Goal: Task Accomplishment & Management: Use online tool/utility

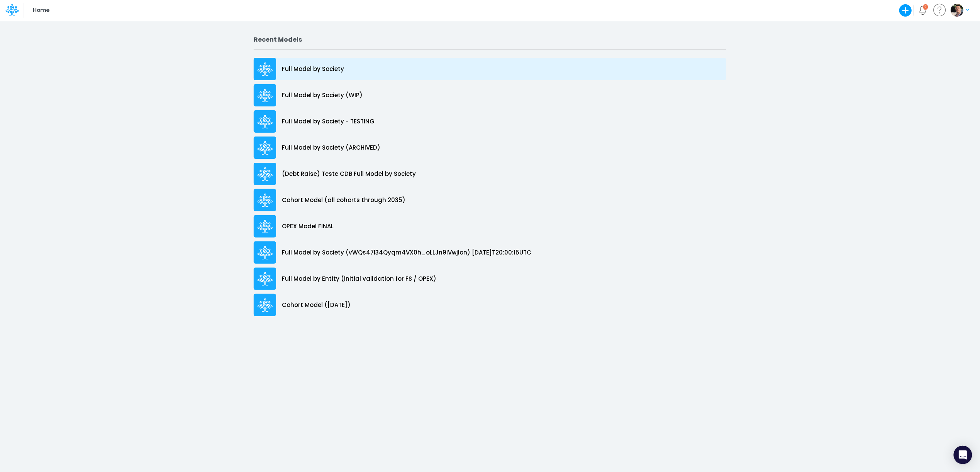
click at [310, 68] on p "Full Model by Society" at bounding box center [313, 69] width 62 height 9
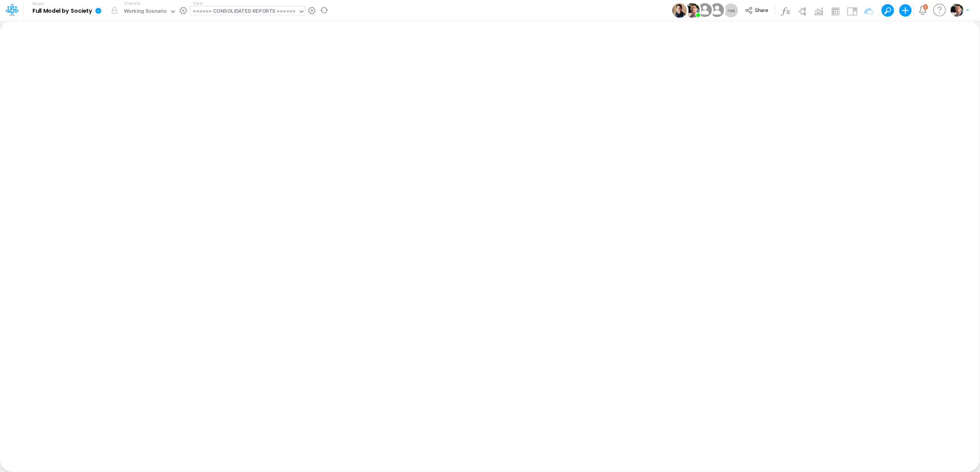
click at [218, 7] on div "====== CONSOLIDATED REPORTS ======" at bounding box center [244, 12] width 108 height 12
type input "dc by"
click at [239, 28] on div "DC by Vertical" at bounding box center [242, 25] width 104 height 13
type input "DC by Vertical"
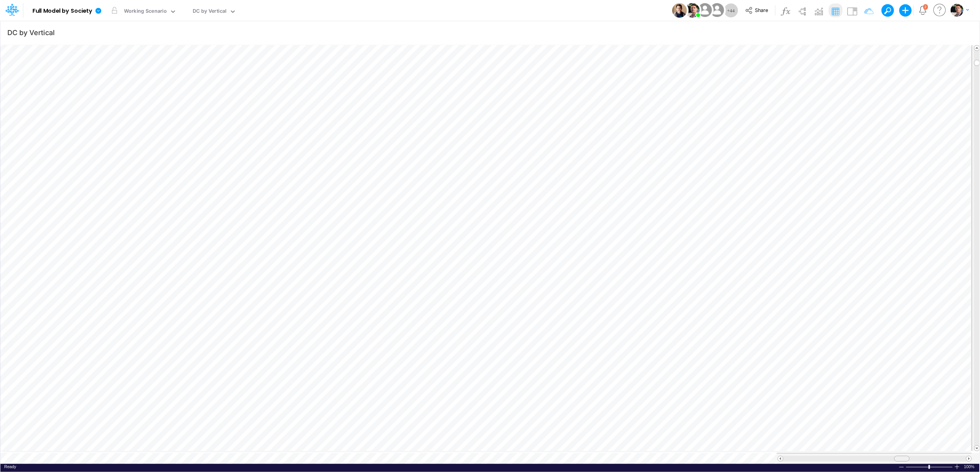
drag, startPoint x: 807, startPoint y: 455, endPoint x: 904, endPoint y: 456, distance: 96.5
click at [904, 457] on span at bounding box center [901, 459] width 5 height 5
click at [781, 457] on span at bounding box center [780, 459] width 5 height 5
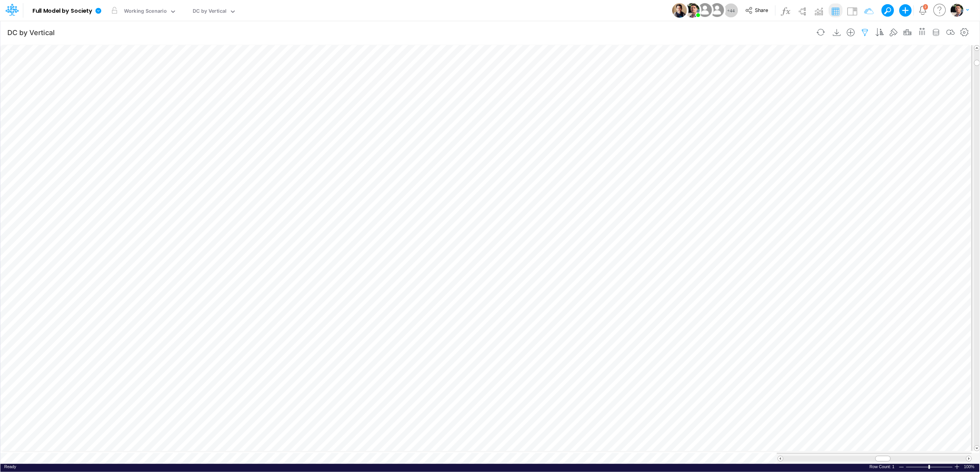
click at [866, 30] on icon "button" at bounding box center [865, 33] width 12 height 8
click at [747, 81] on icon "button" at bounding box center [746, 82] width 5 height 5
select select "tableSearchOR"
click at [684, 111] on div at bounding box center [688, 106] width 73 height 13
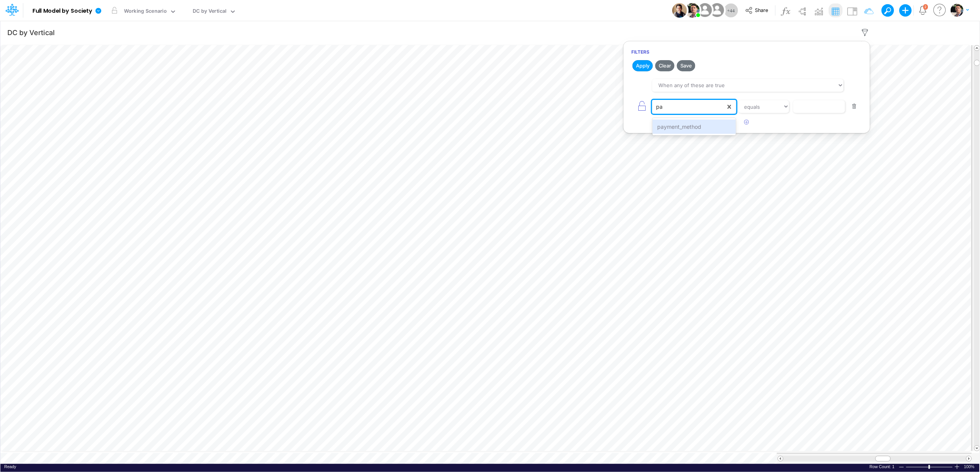
type input "pay"
click at [765, 112] on select "equals not equal starts with ends with contains" at bounding box center [764, 106] width 52 height 13
select select "notEqual"
click at [816, 109] on input "text" at bounding box center [819, 106] width 52 height 13
type input "CC RP"
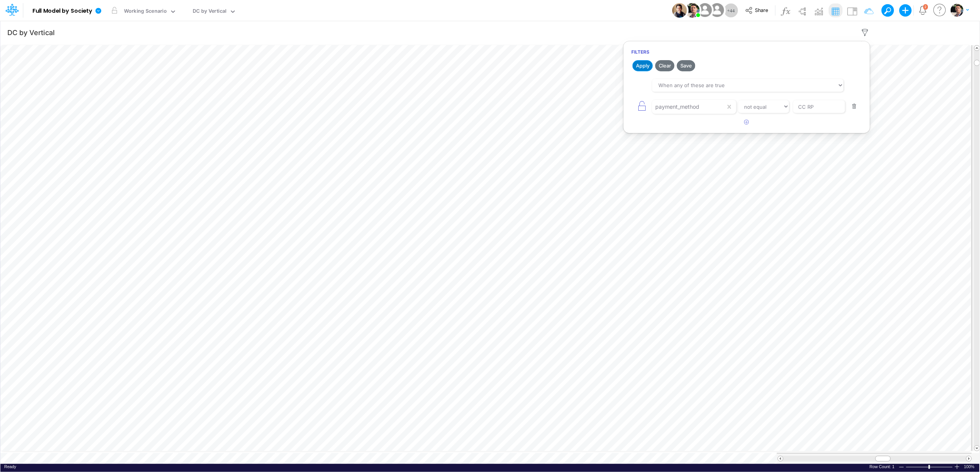
click at [647, 69] on button "Apply" at bounding box center [642, 65] width 20 height 11
click at [957, 464] on div at bounding box center [957, 467] width 6 height 6
click at [782, 457] on span at bounding box center [780, 459] width 5 height 5
click at [215, 12] on div "DC by Vertical" at bounding box center [210, 11] width 34 height 9
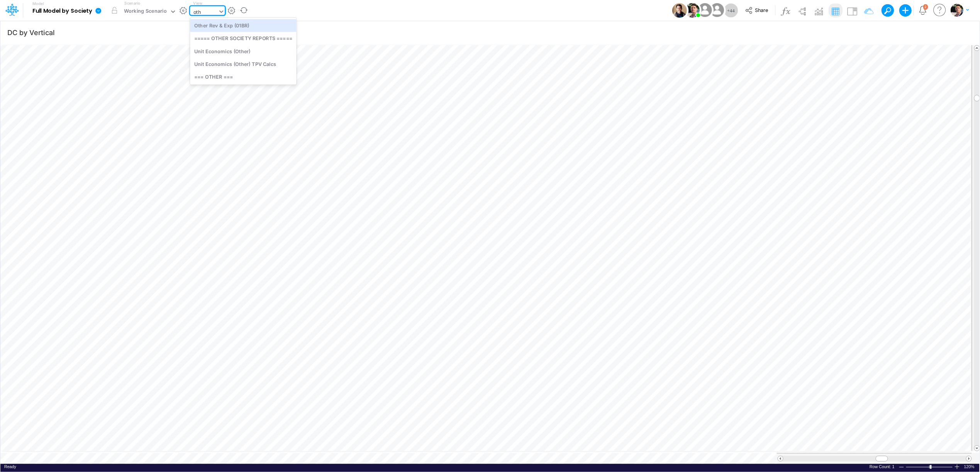
scroll to position [0, 0]
type input "o"
type input "cogs"
click at [212, 25] on div "COGS (01BR)" at bounding box center [242, 25] width 104 height 13
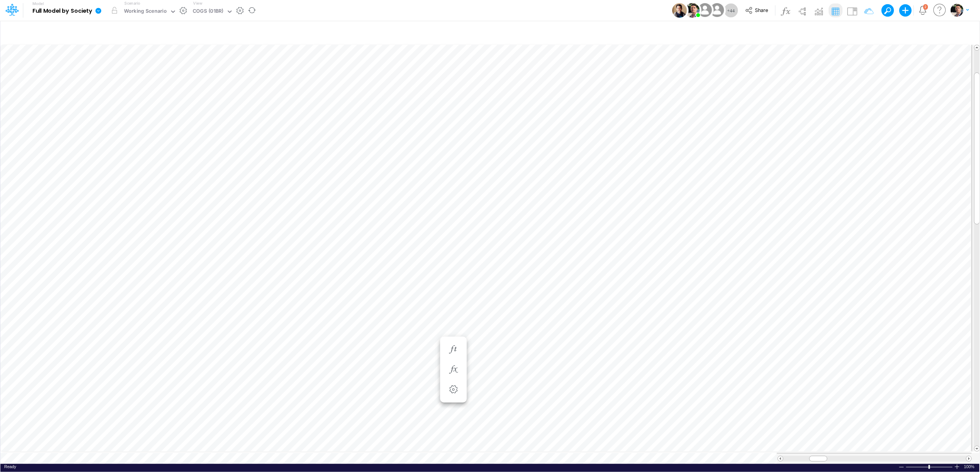
scroll to position [0, 0]
click at [958, 464] on div at bounding box center [957, 467] width 6 height 6
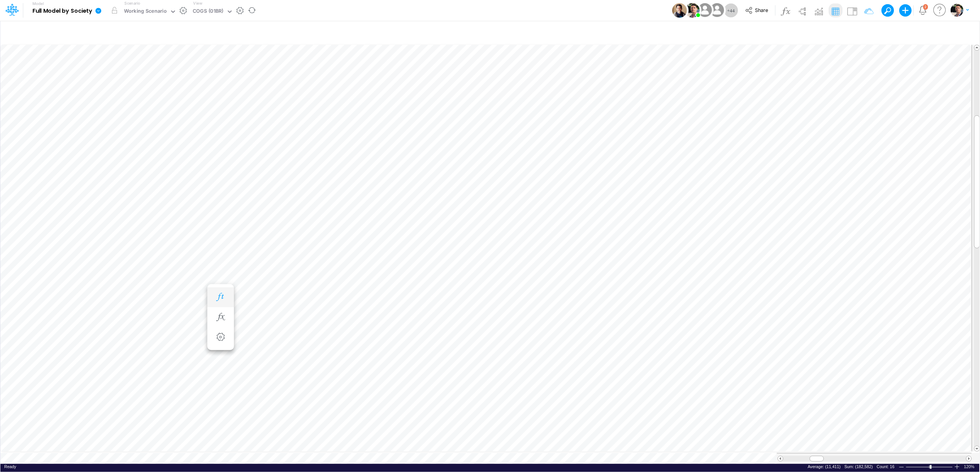
scroll to position [0, 0]
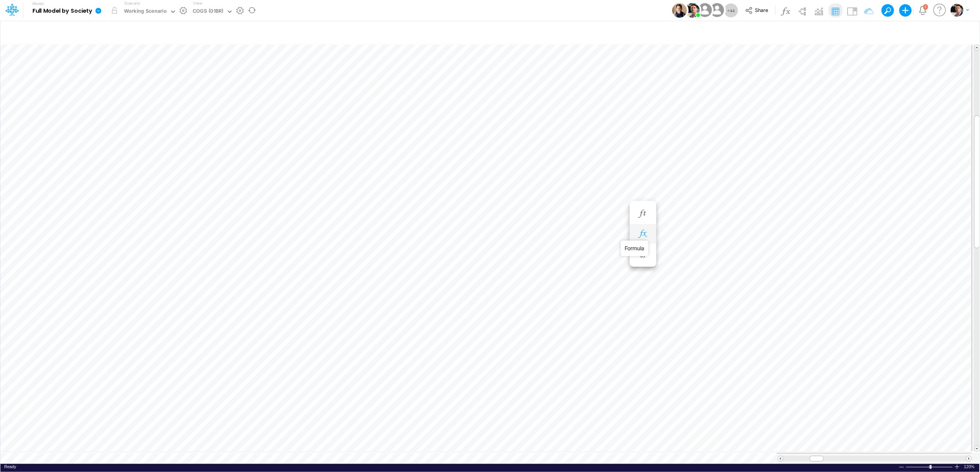
click at [640, 230] on icon "button" at bounding box center [643, 234] width 12 height 8
click at [649, 216] on button "button" at bounding box center [643, 214] width 14 height 15
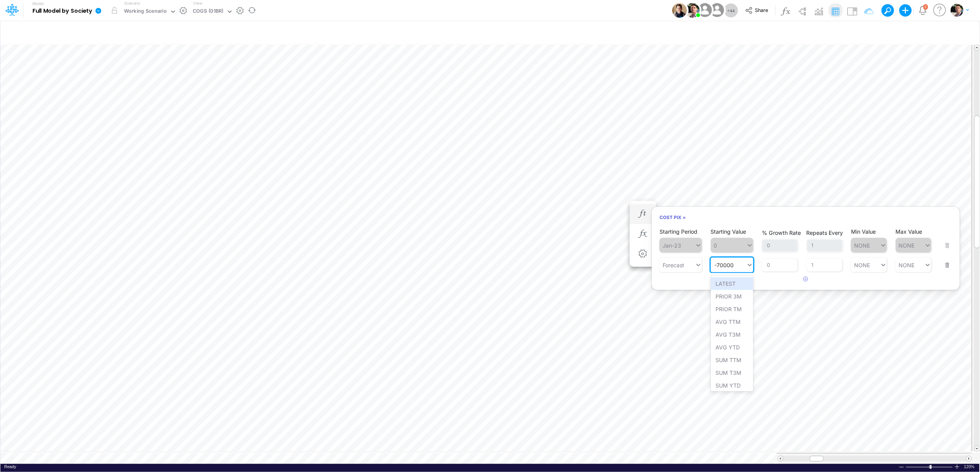
drag, startPoint x: 734, startPoint y: 264, endPoint x: 722, endPoint y: 268, distance: 12.4
click at [722, 268] on input "-70000" at bounding box center [725, 265] width 20 height 7
drag, startPoint x: 718, startPoint y: 265, endPoint x: 745, endPoint y: 266, distance: 27.4
click at [745, 266] on div "-70000 -70000" at bounding box center [729, 265] width 36 height 11
click at [731, 286] on div "Set value -95000" at bounding box center [738, 284] width 54 height 13
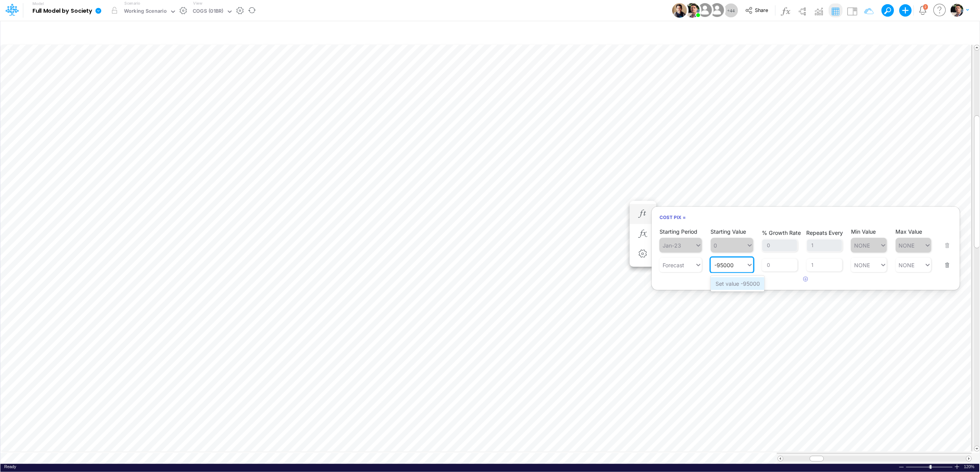
type input "-95000"
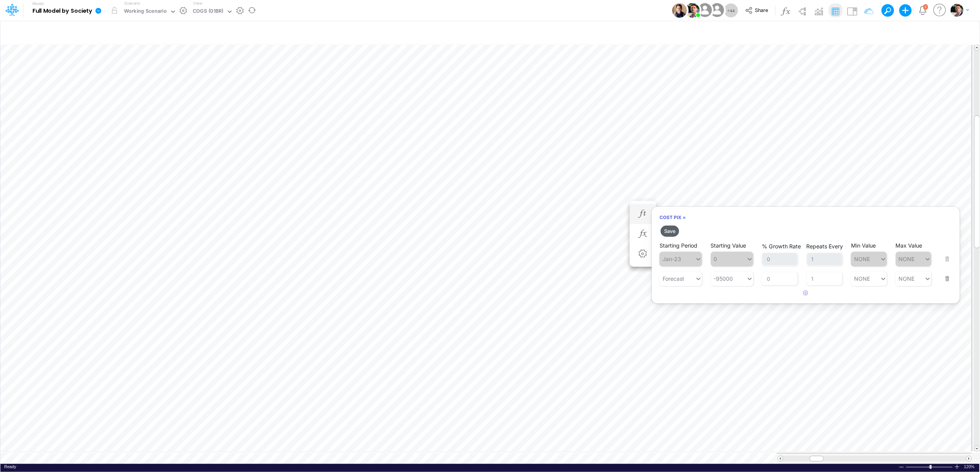
click at [676, 229] on button "Save" at bounding box center [669, 231] width 19 height 11
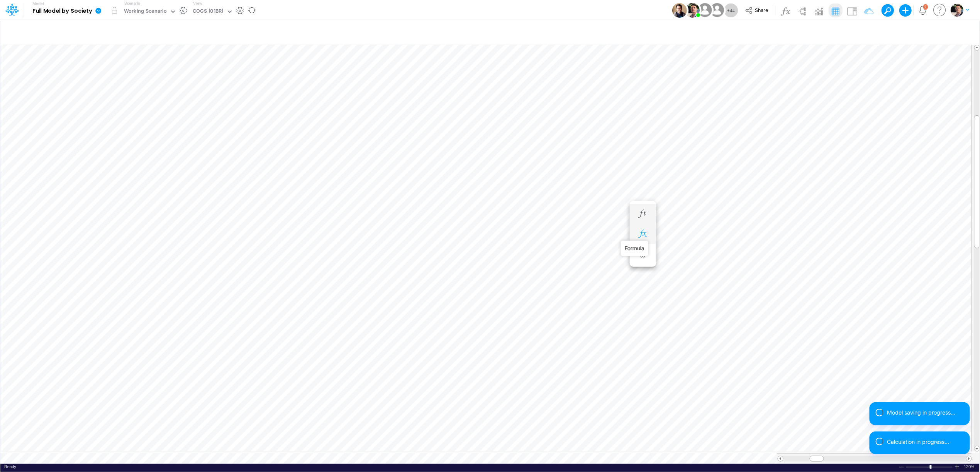
click at [641, 235] on icon "button" at bounding box center [643, 234] width 12 height 8
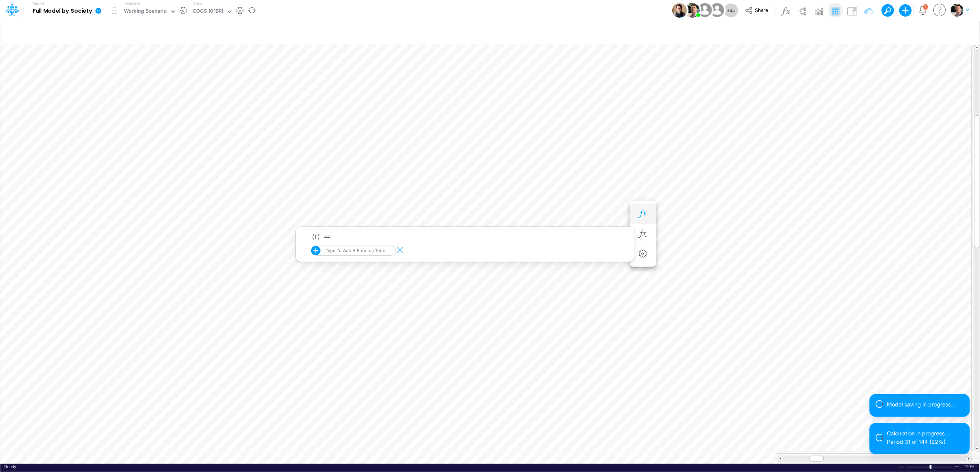
click at [642, 213] on icon "button" at bounding box center [643, 214] width 12 height 8
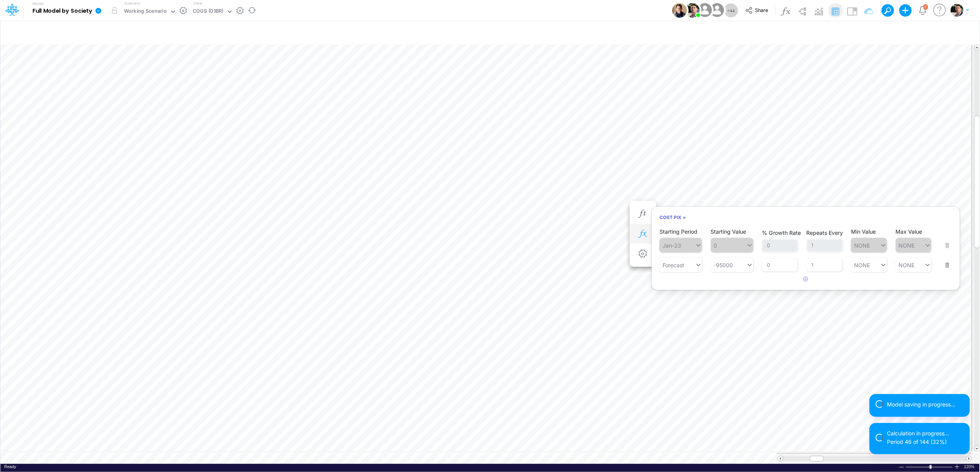
click at [642, 238] on icon "button" at bounding box center [643, 234] width 12 height 8
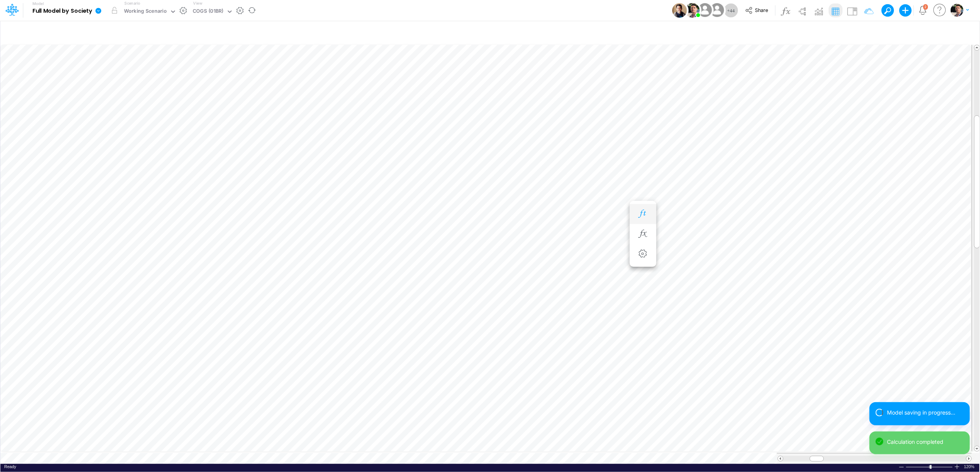
scroll to position [0, 0]
click at [643, 235] on icon "button" at bounding box center [643, 234] width 12 height 8
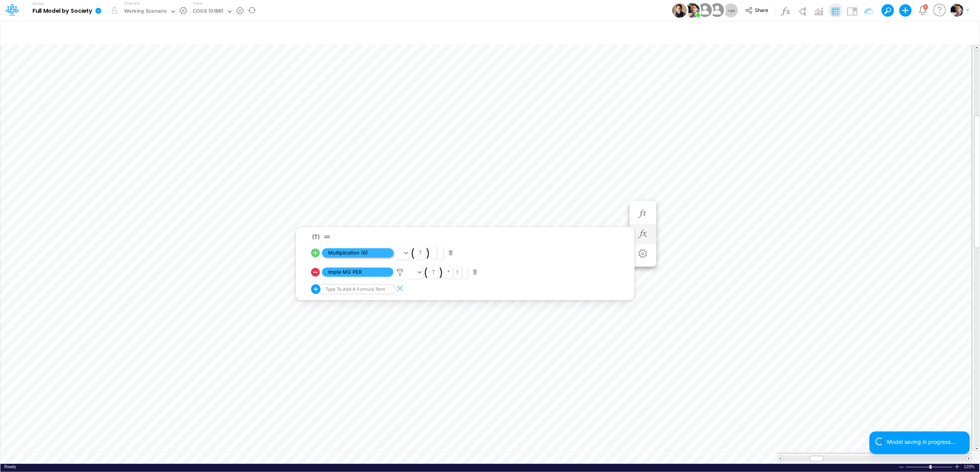
click at [354, 256] on span "Multiplication (6)" at bounding box center [357, 254] width 71 height 10
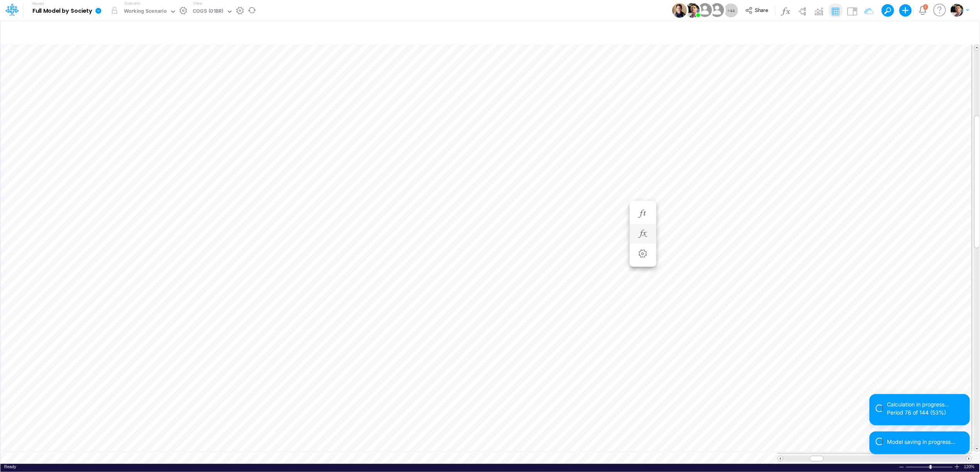
scroll to position [0, 0]
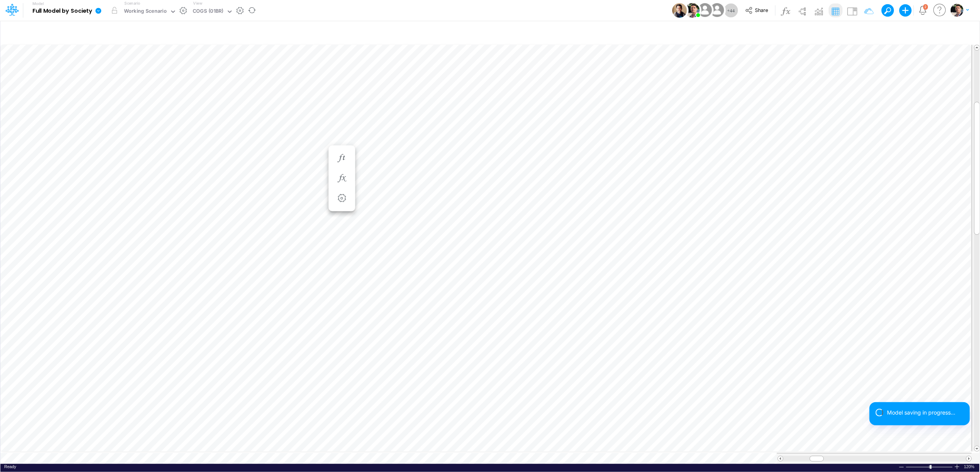
scroll to position [0, 0]
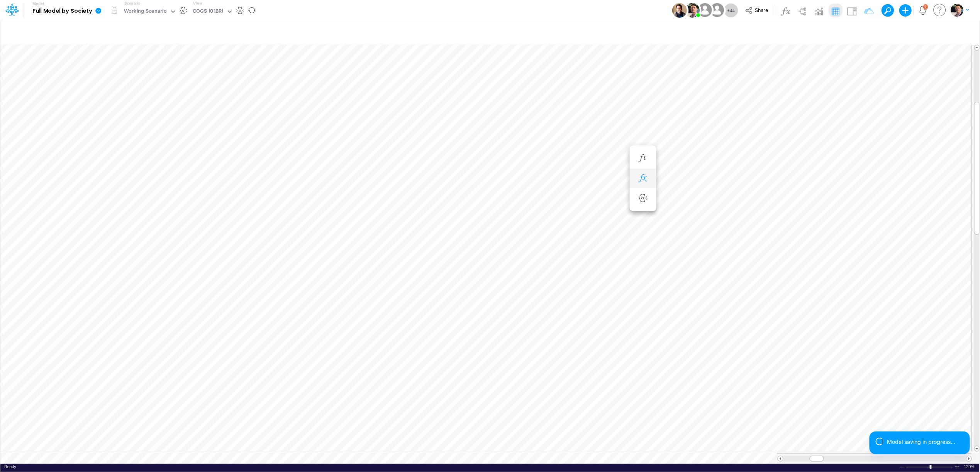
click at [644, 173] on button "button" at bounding box center [643, 178] width 14 height 15
click at [646, 163] on button "button" at bounding box center [643, 158] width 14 height 15
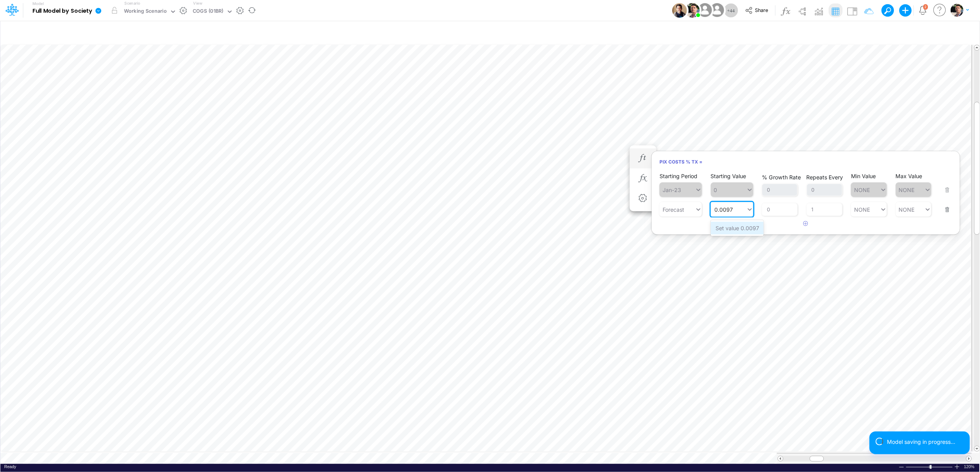
click at [733, 229] on div "Set value 0.0097" at bounding box center [737, 228] width 53 height 13
type input "0.0097"
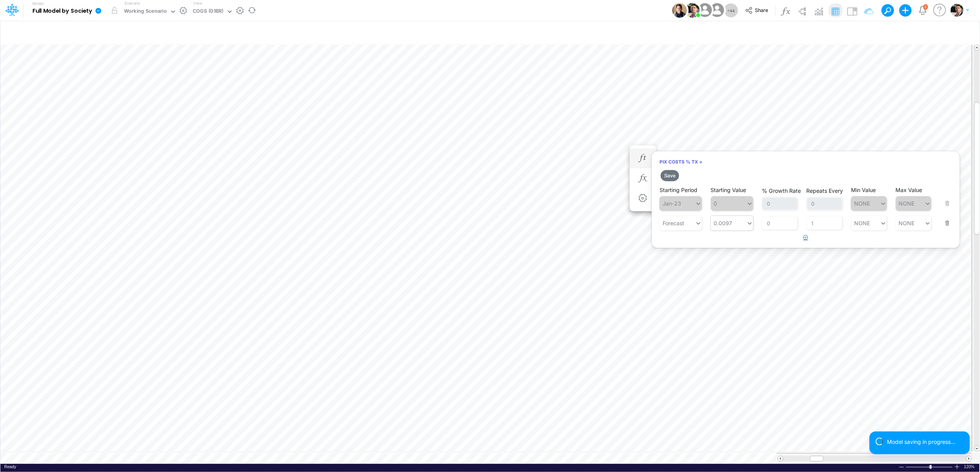
click at [806, 239] on icon "button" at bounding box center [805, 237] width 5 height 5
click at [684, 243] on div "Type to search..." at bounding box center [684, 243] width 42 height 7
type input "0.0097"
click at [735, 222] on div "0.0097 0.0097" at bounding box center [729, 223] width 36 height 11
click at [731, 241] on div "LATEST" at bounding box center [732, 242] width 42 height 13
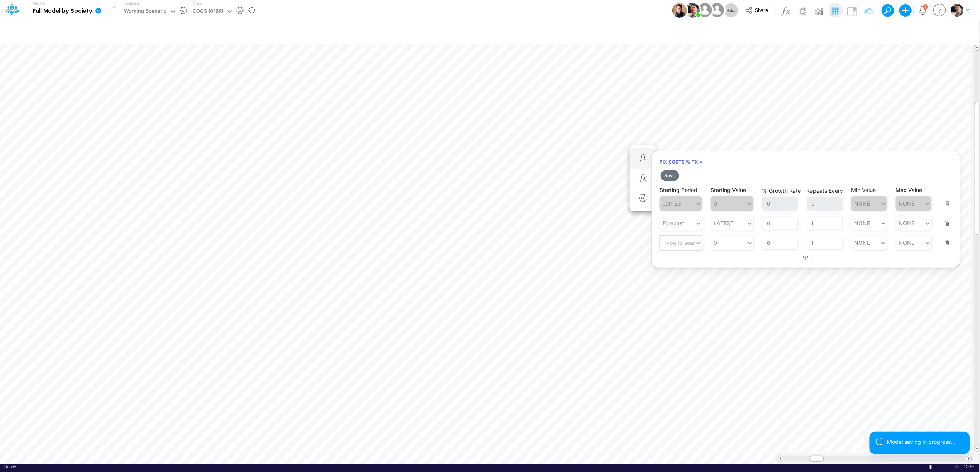
click at [683, 240] on div "Type to search..." at bounding box center [684, 243] width 42 height 7
click at [677, 276] on div "Jul-25" at bounding box center [680, 274] width 42 height 13
click at [726, 247] on div "0 0" at bounding box center [729, 242] width 36 height 11
click at [732, 258] on div "Set value 0.0097" at bounding box center [737, 262] width 53 height 13
type input "0.0097"
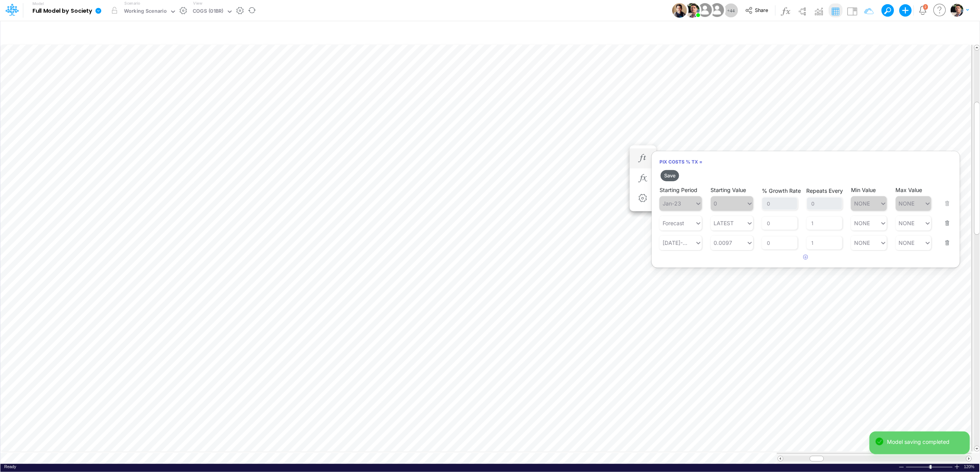
click at [672, 176] on button "Save" at bounding box center [669, 175] width 19 height 11
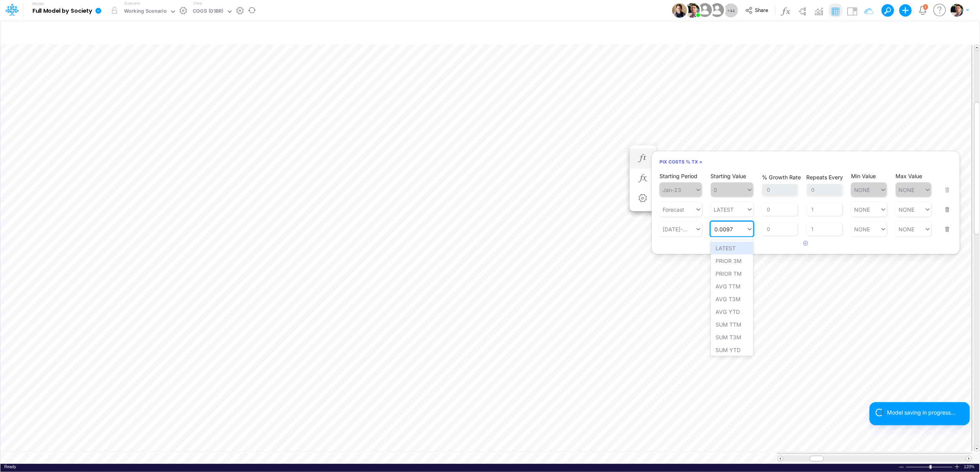
click at [715, 230] on input "0.0097" at bounding box center [724, 229] width 19 height 7
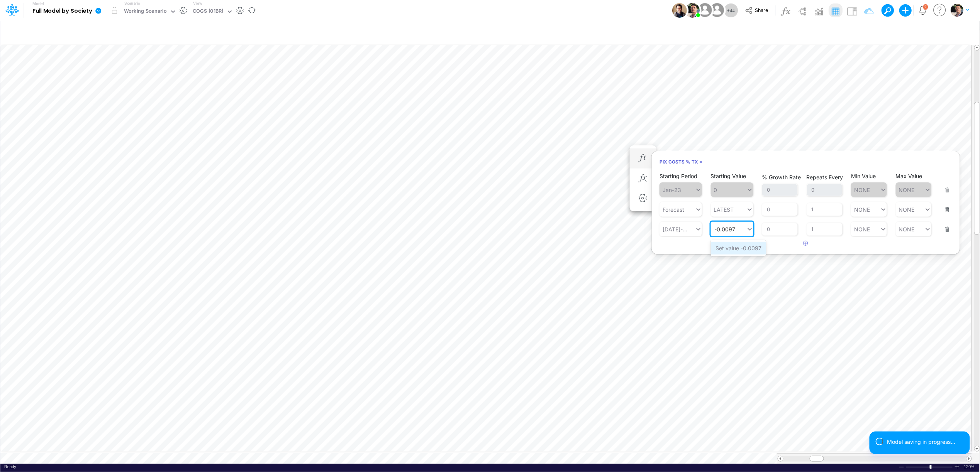
click at [726, 247] on div "Set value -0.0097" at bounding box center [738, 248] width 55 height 13
type input "-0.0097"
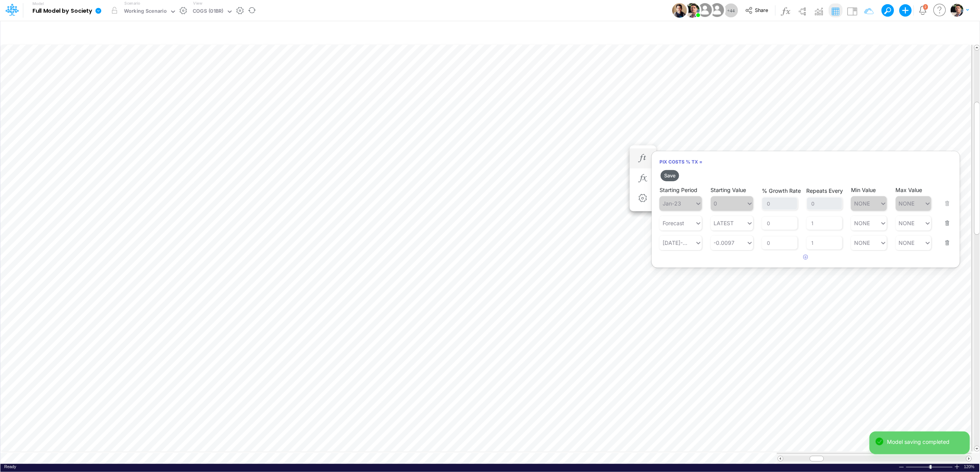
click at [669, 174] on button "Save" at bounding box center [669, 175] width 19 height 11
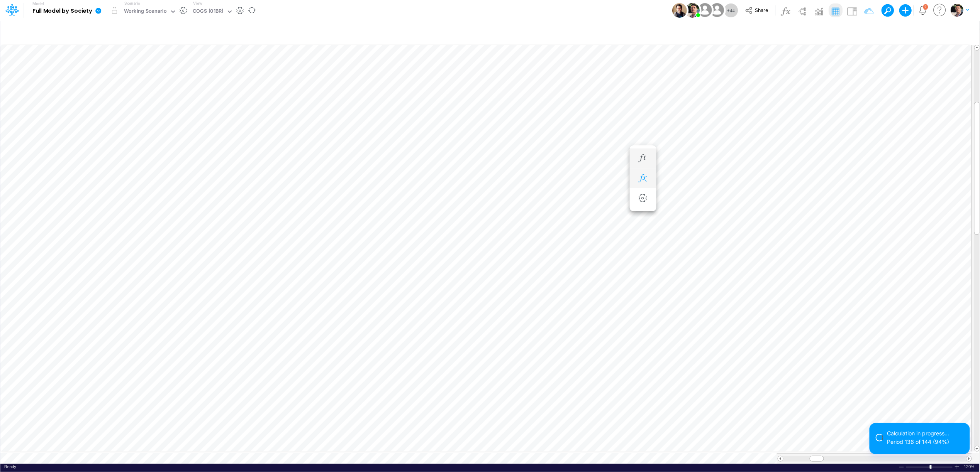
click at [638, 181] on icon "button" at bounding box center [643, 178] width 12 height 8
click at [633, 157] on li "PIX Costs % Tx =" at bounding box center [643, 159] width 27 height 20
click at [644, 249] on icon "button" at bounding box center [643, 251] width 12 height 8
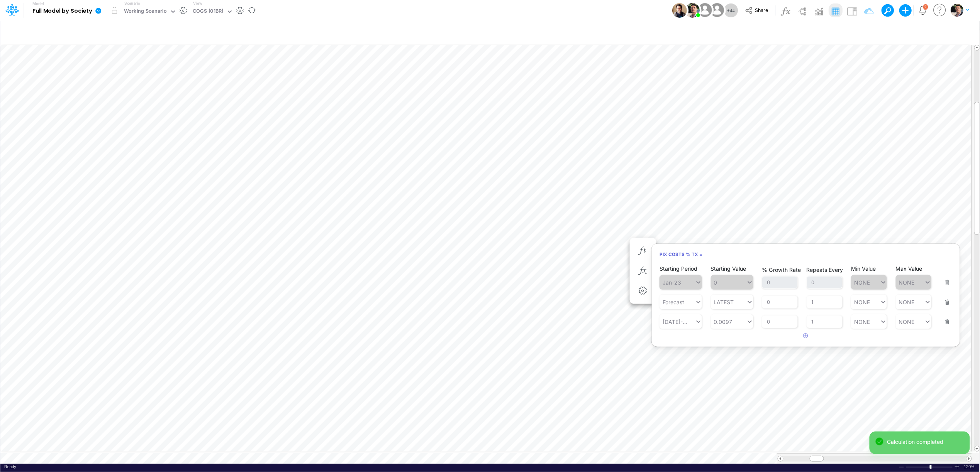
click at [947, 321] on button "button" at bounding box center [945, 317] width 10 height 21
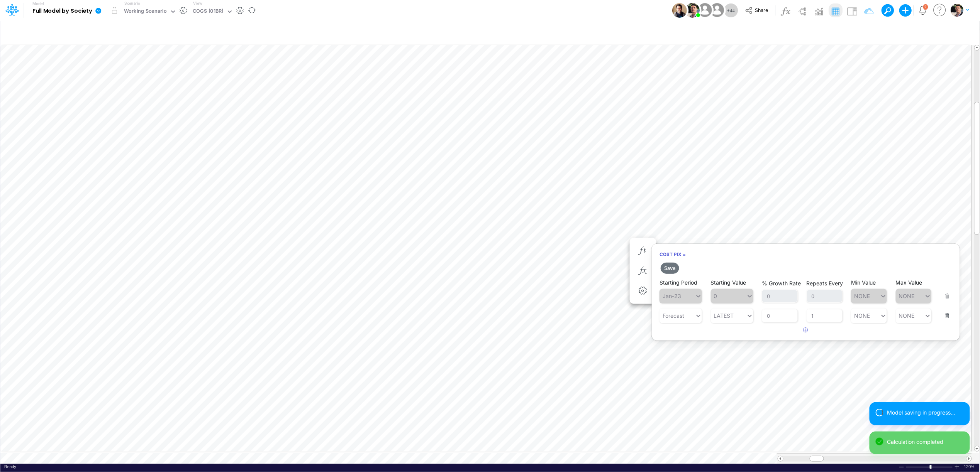
click at [947, 314] on button "button" at bounding box center [945, 311] width 10 height 21
click at [668, 268] on button "Save" at bounding box center [669, 268] width 19 height 11
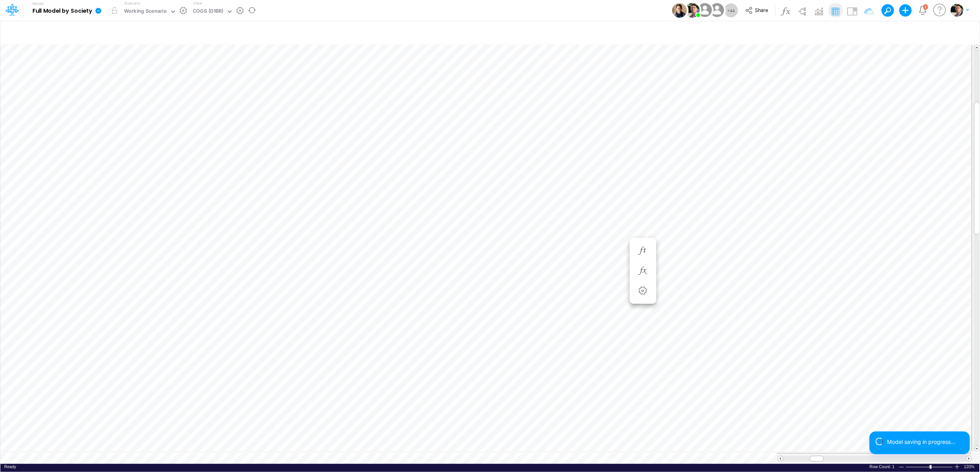
scroll to position [0, 0]
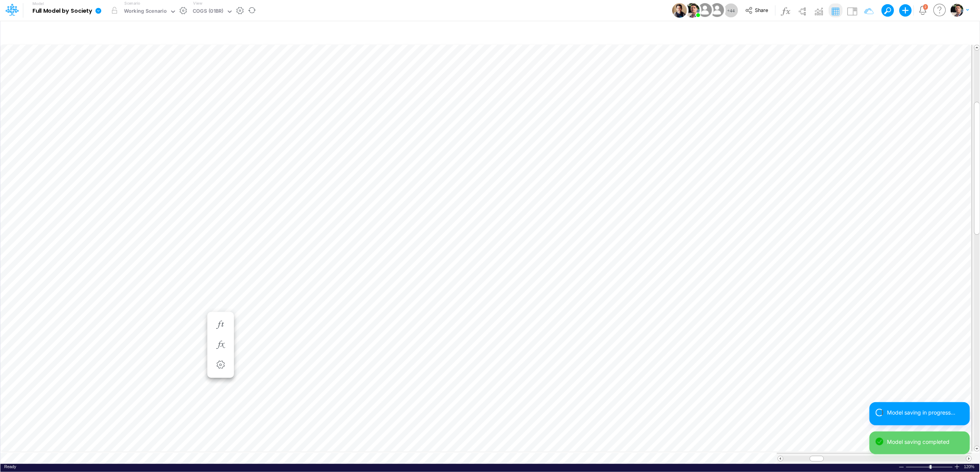
scroll to position [0, 0]
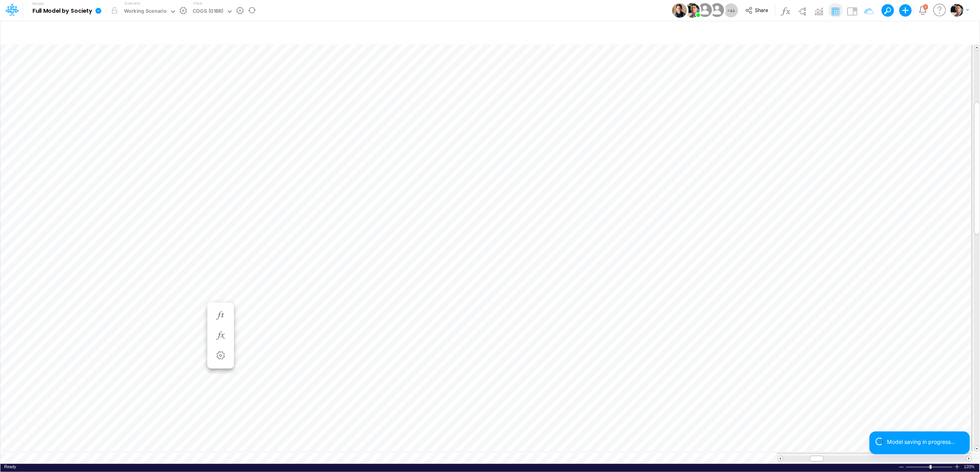
scroll to position [0, 0]
click at [649, 252] on button "button" at bounding box center [643, 252] width 14 height 15
click at [648, 236] on icon "button" at bounding box center [643, 233] width 12 height 8
click at [596, 252] on icon "button" at bounding box center [593, 253] width 12 height 8
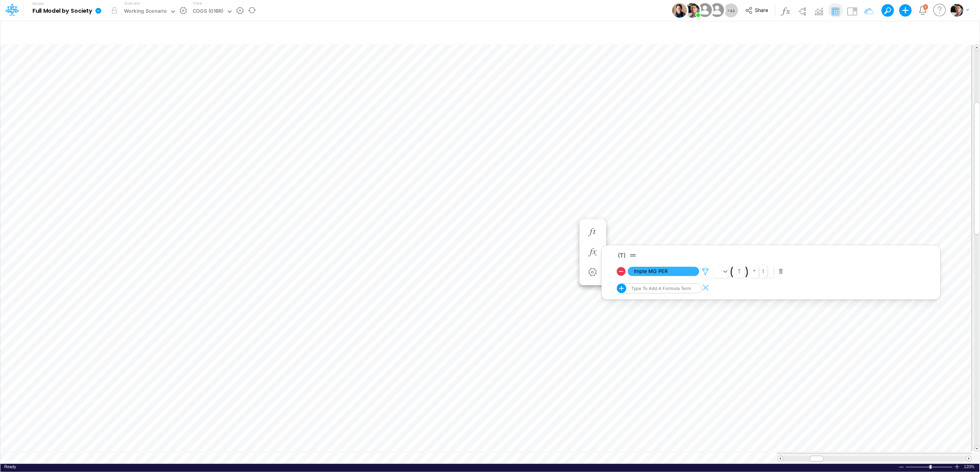
click at [706, 271] on icon at bounding box center [706, 272] width 12 height 8
click at [870, 239] on span "Unidad de consolidacion" at bounding box center [853, 239] width 62 height 7
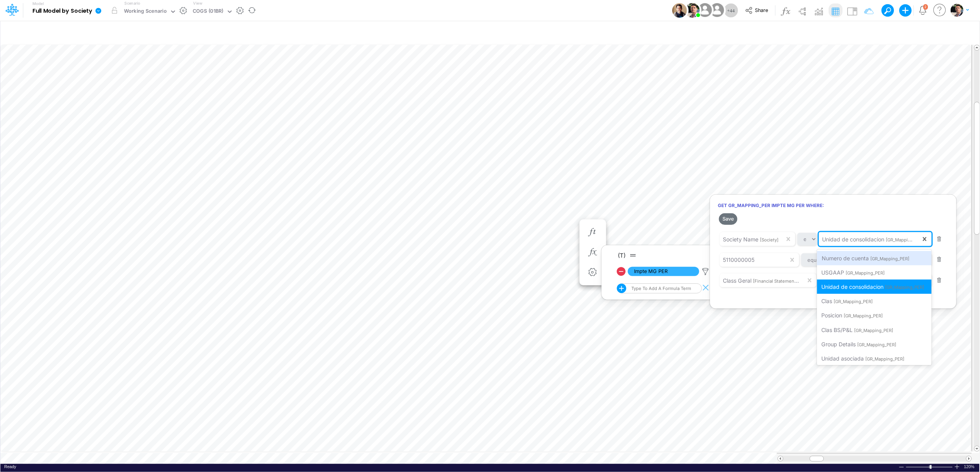
click at [875, 208] on div at bounding box center [490, 238] width 980 height 469
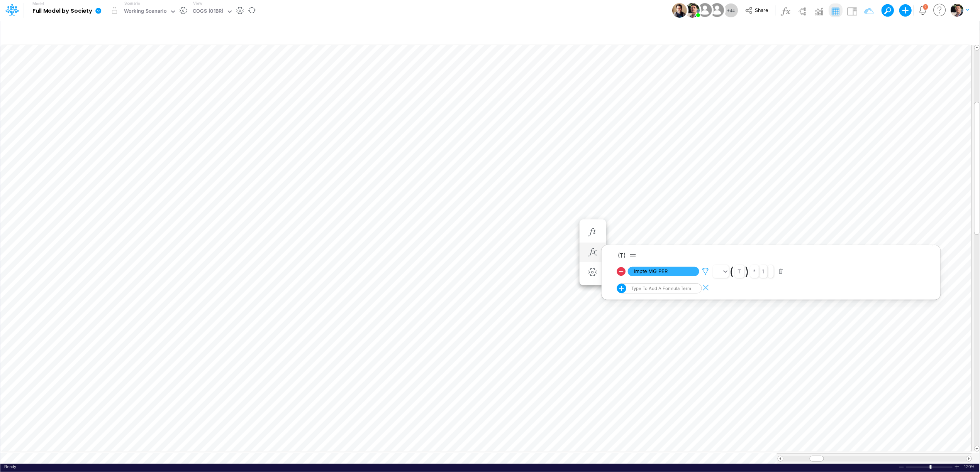
click at [705, 272] on icon at bounding box center [706, 272] width 12 height 8
click at [219, 12] on div at bounding box center [490, 238] width 980 height 469
click at [211, 9] on div "COGS (01BR)" at bounding box center [208, 11] width 30 height 9
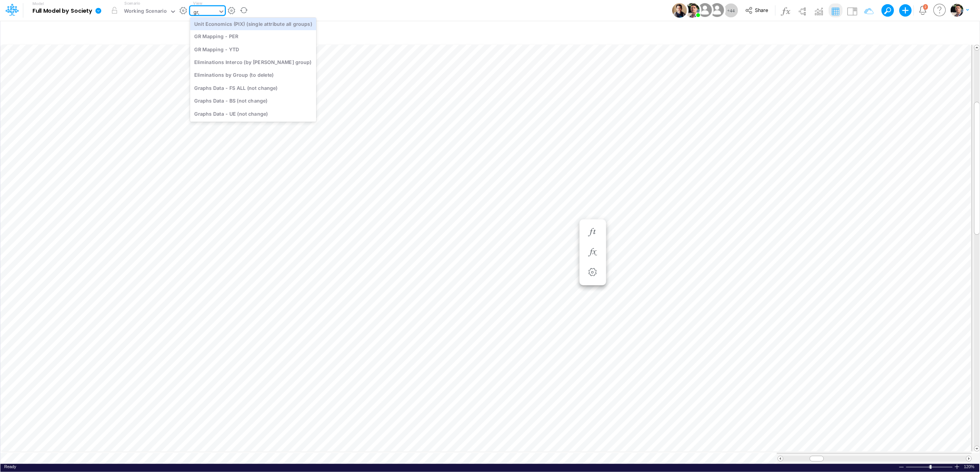
scroll to position [0, 0]
type input "gr m"
click at [212, 26] on div "GR Mapping - PER" at bounding box center [242, 25] width 104 height 13
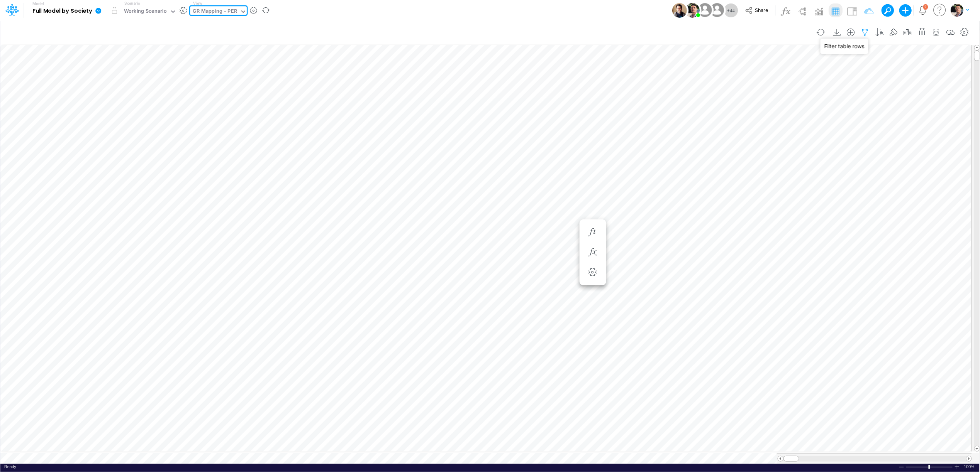
click at [860, 31] on icon "button" at bounding box center [865, 33] width 12 height 8
click at [743, 83] on button "button" at bounding box center [746, 82] width 15 height 13
select select "tableSearchOR"
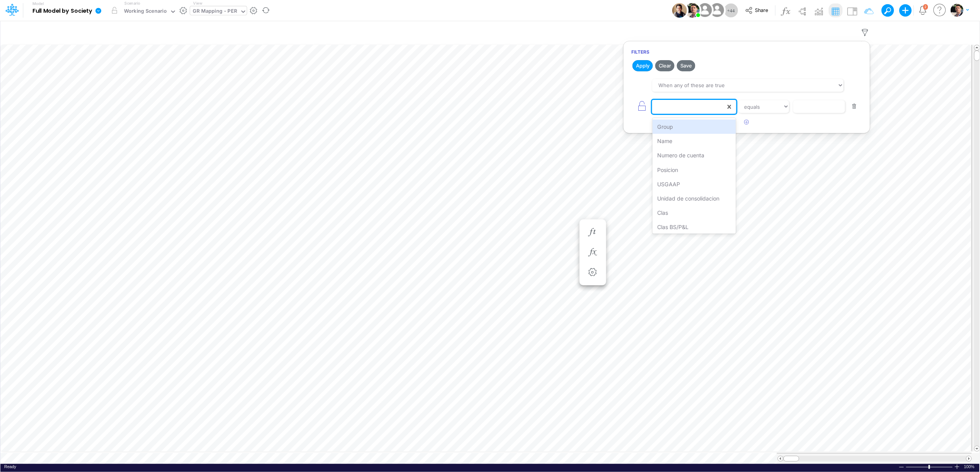
click at [680, 106] on div at bounding box center [688, 106] width 73 height 13
click at [685, 225] on div "Clas BS/P&L" at bounding box center [693, 227] width 83 height 14
click at [696, 106] on div "Clas BS/P&L" at bounding box center [688, 106] width 73 height 13
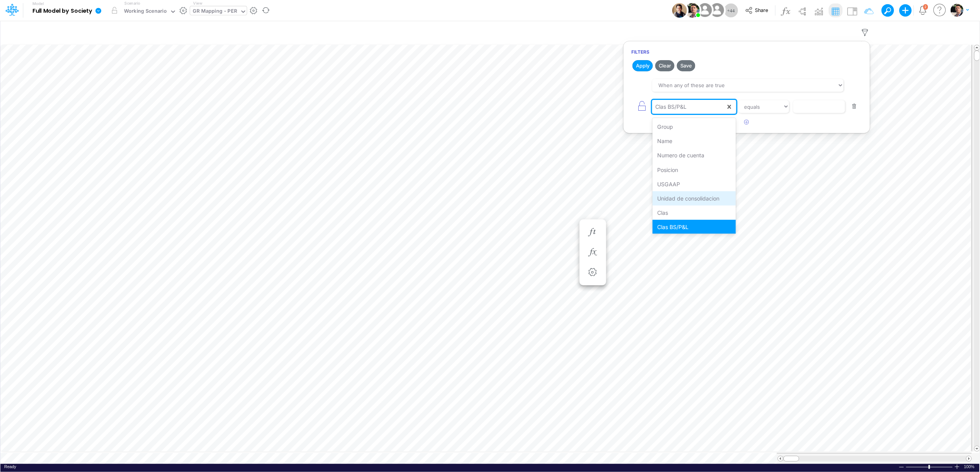
click at [697, 199] on div "Unidad de consolidacion" at bounding box center [693, 198] width 83 height 14
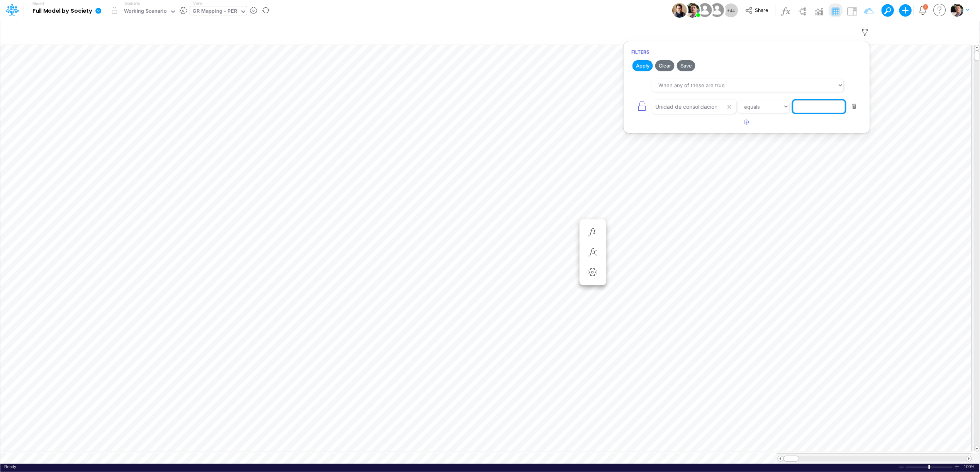
click at [807, 110] on input "text" at bounding box center [819, 106] width 52 height 13
click at [796, 107] on input "yY1/01BR" at bounding box center [819, 106] width 52 height 13
click at [801, 108] on input "yY1/01BR" at bounding box center [819, 106] width 52 height 13
type input "Y1/01BR"
click at [743, 125] on button "button" at bounding box center [746, 122] width 15 height 13
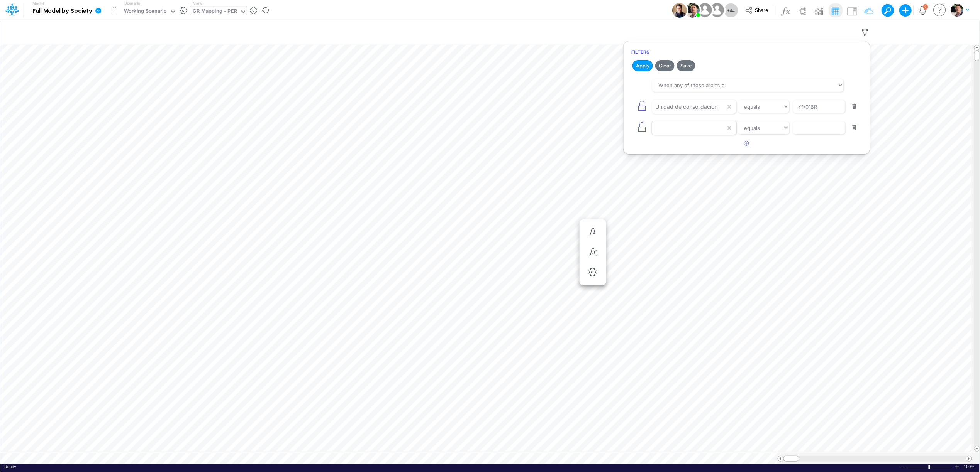
click at [684, 113] on div at bounding box center [688, 106] width 73 height 13
type input "CL"
click at [671, 163] on div "Clas BS/P&L" at bounding box center [693, 163] width 83 height 14
click at [824, 113] on input "text" at bounding box center [819, 106] width 52 height 13
click at [765, 132] on select "equals not equal starts with ends with contains" at bounding box center [764, 128] width 52 height 13
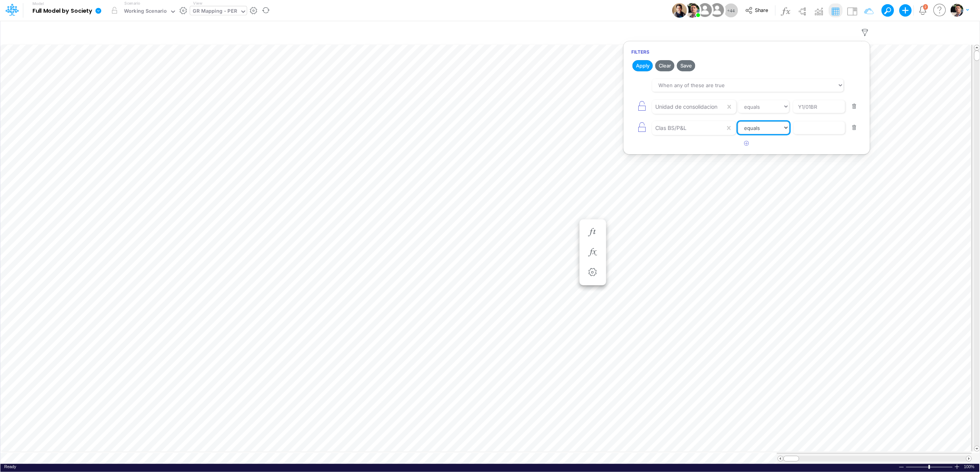
select select "contains"
click at [810, 113] on input "text" at bounding box center [819, 106] width 52 height 13
type input "Geral"
click at [746, 146] on icon "button" at bounding box center [746, 143] width 5 height 5
click at [638, 63] on button "Apply" at bounding box center [642, 65] width 20 height 11
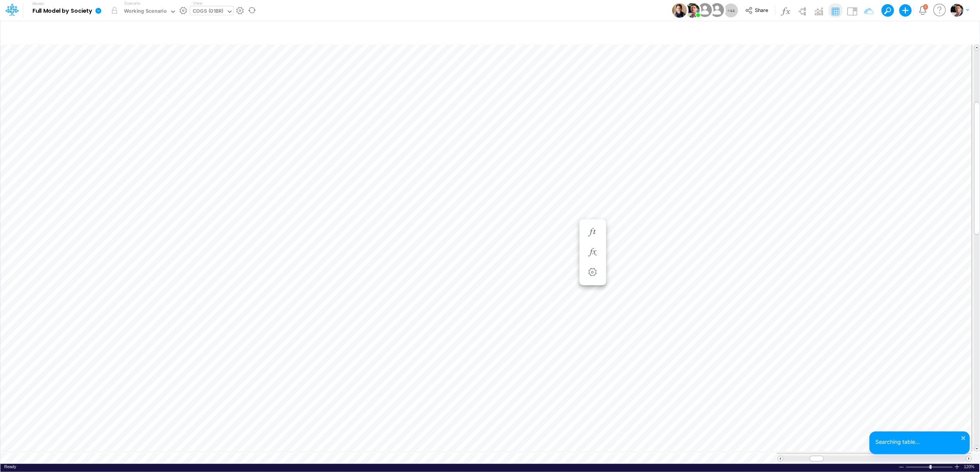
scroll to position [0, 0]
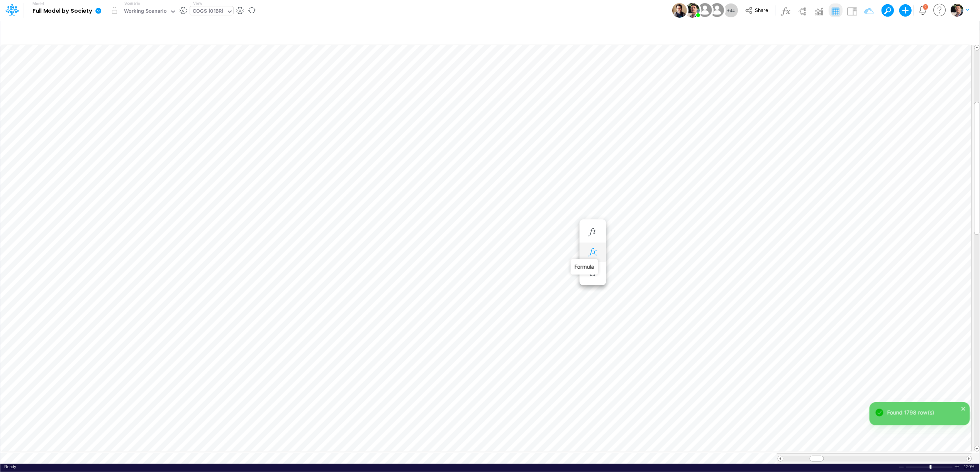
click at [596, 254] on icon "button" at bounding box center [593, 253] width 12 height 8
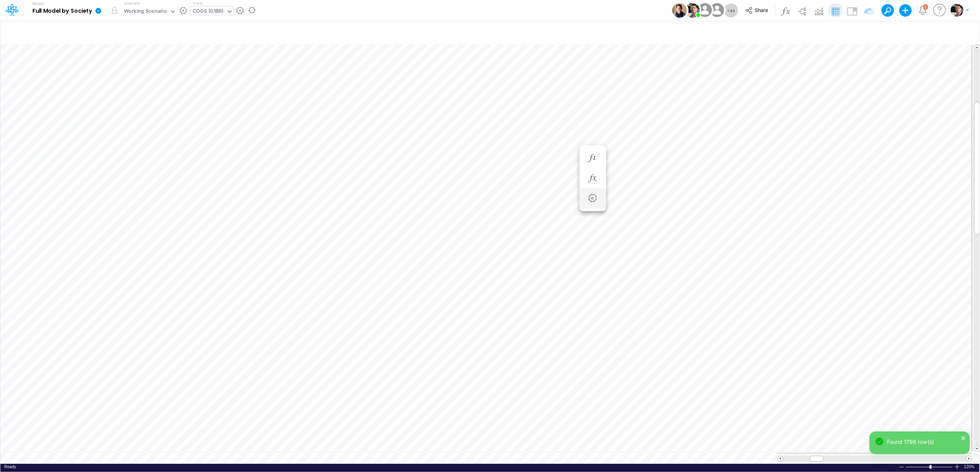
scroll to position [0, 0]
click at [548, 259] on div at bounding box center [542, 252] width 14 height 15
click at [544, 253] on icon "button" at bounding box center [543, 253] width 12 height 8
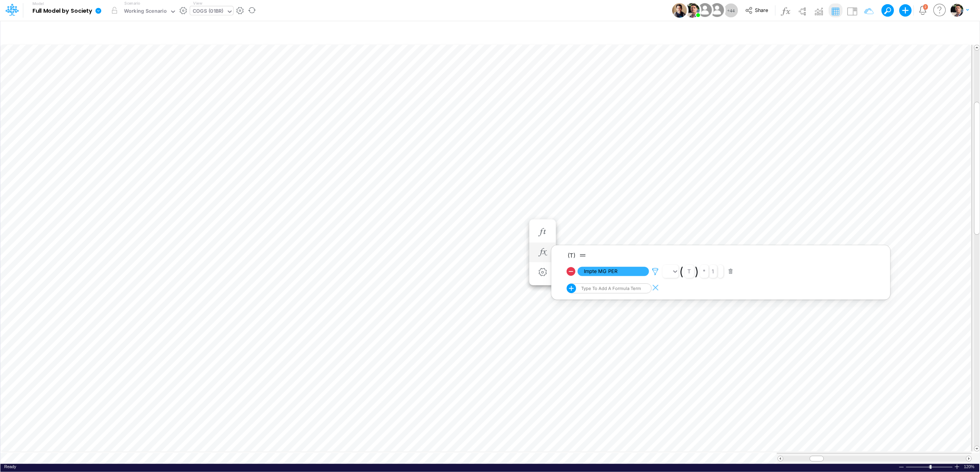
click at [654, 271] on icon at bounding box center [656, 272] width 12 height 8
click at [714, 262] on div "5110000005" at bounding box center [703, 260] width 69 height 13
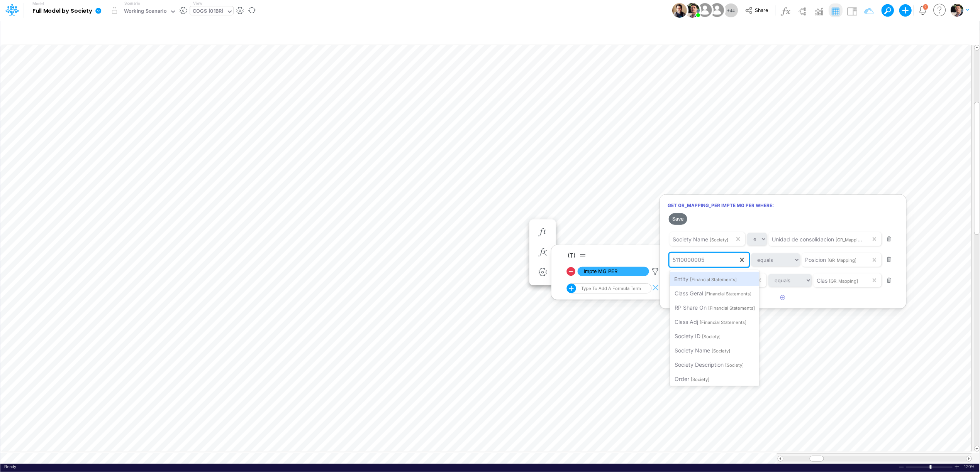
click at [683, 262] on span "5110000005" at bounding box center [688, 260] width 32 height 7
click at [683, 261] on span "5110000005" at bounding box center [688, 260] width 32 height 7
drag, startPoint x: 705, startPoint y: 261, endPoint x: 678, endPoint y: 260, distance: 27.4
click at [678, 260] on div "5110000005" at bounding box center [703, 260] width 69 height 13
click at [678, 261] on span "5110000005" at bounding box center [688, 260] width 32 height 7
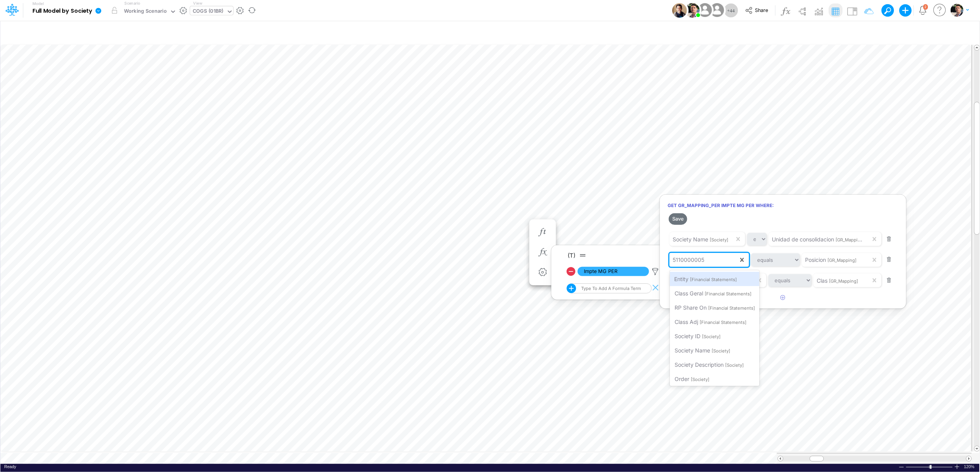
click at [678, 261] on span "5110000005" at bounding box center [688, 260] width 32 height 7
click at [505, 172] on div at bounding box center [490, 238] width 980 height 469
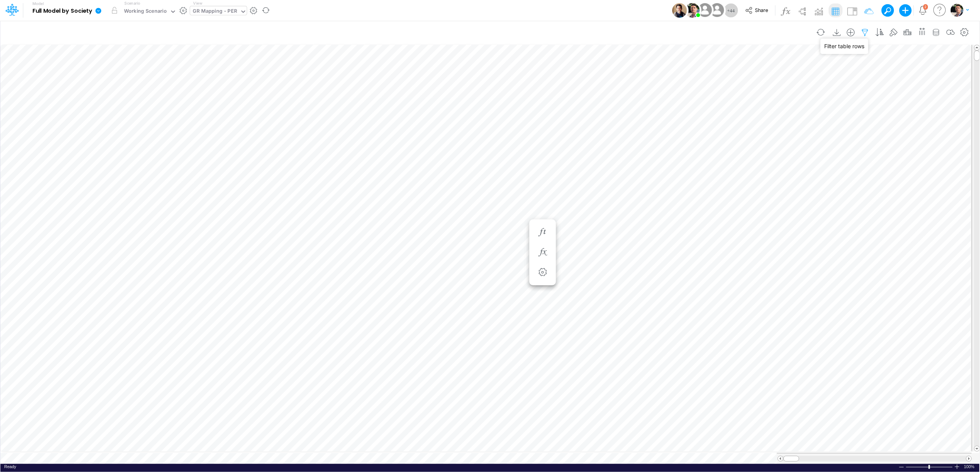
click at [865, 34] on icon "button" at bounding box center [865, 33] width 12 height 8
select select "tableSearchOR"
select select "contains"
click at [699, 113] on div at bounding box center [688, 106] width 73 height 13
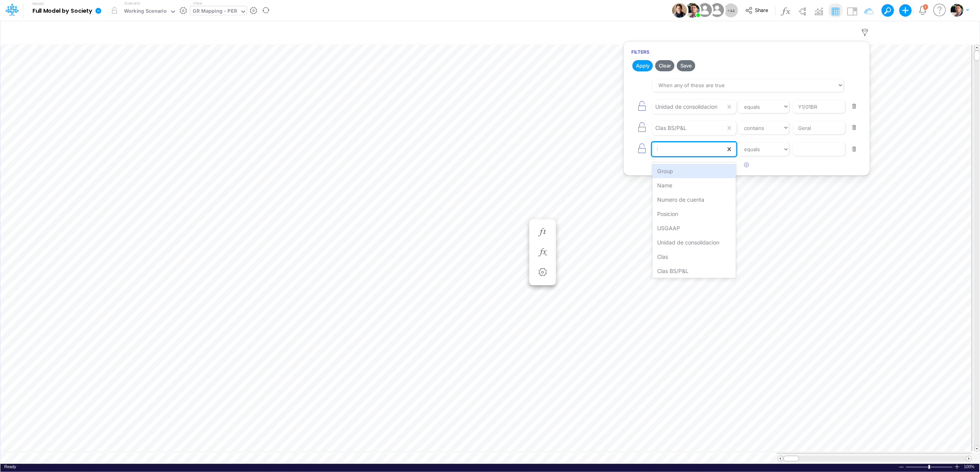
type input "PO"
click at [706, 169] on div "Posicion" at bounding box center [693, 171] width 83 height 14
click at [826, 113] on input "text" at bounding box center [819, 106] width 52 height 13
paste input "https://app.logica.cloud/v3210/model/68754092930dfa5f68d977c6?vid=620c5ead97ae3…"
type input "https://app.logica.cloud/v3210/model/68754092930dfa5f68d977c6?vid=620c5ead97ae3…"
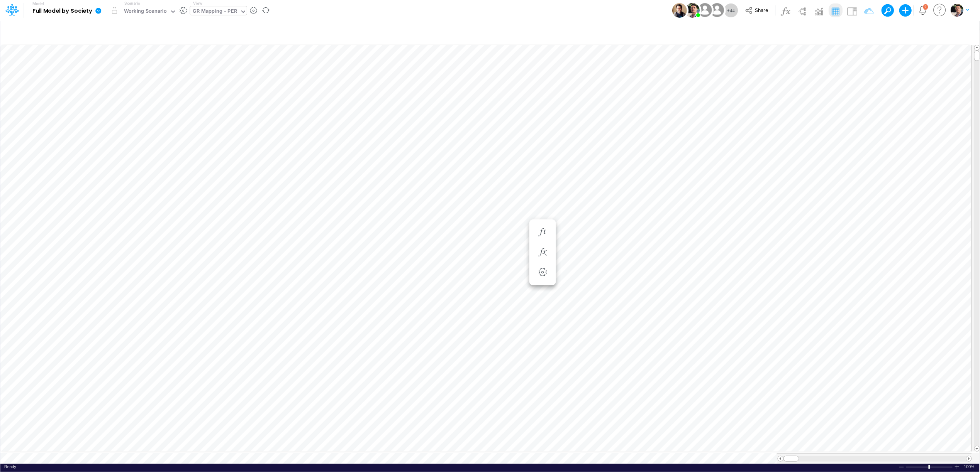
scroll to position [0, 0]
click at [725, 270] on icon "button" at bounding box center [724, 270] width 12 height 8
click at [542, 352] on icon "button" at bounding box center [543, 355] width 12 height 8
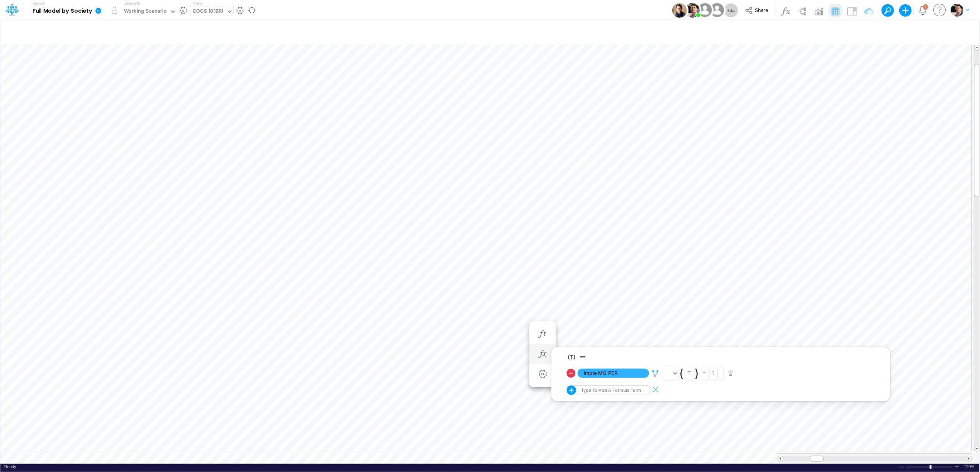
click at [651, 373] on icon at bounding box center [656, 374] width 12 height 8
click at [270, 455] on div at bounding box center [490, 238] width 980 height 469
click at [864, 29] on icon "button" at bounding box center [865, 33] width 12 height 8
select select "tableSearchOR"
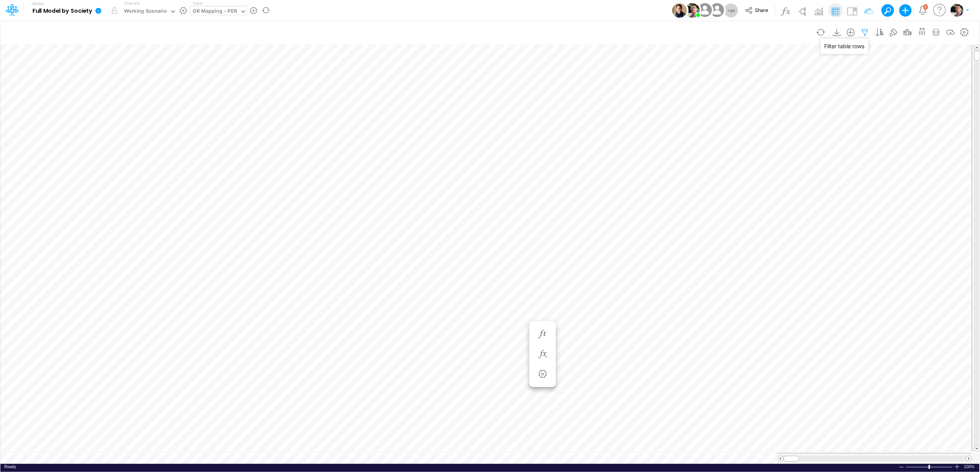
select select "contains"
click at [698, 113] on div at bounding box center [688, 106] width 73 height 13
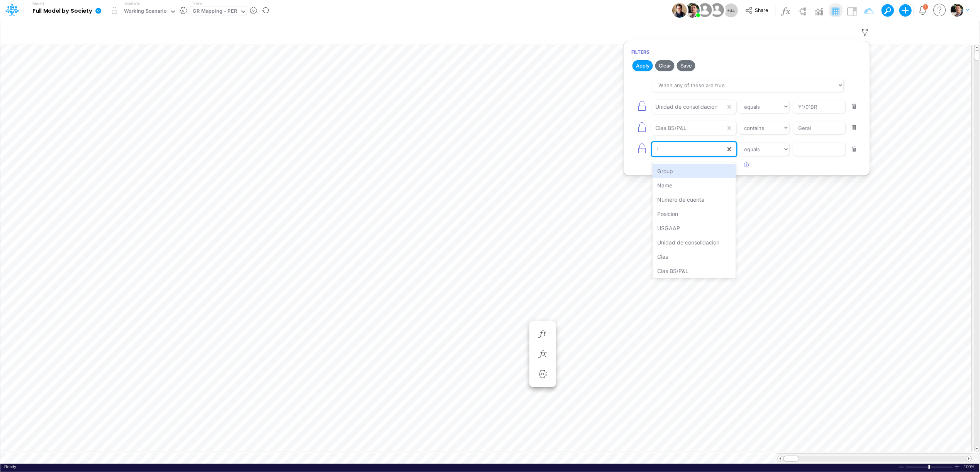
type input "PO"
click at [818, 113] on input "text" at bounding box center [819, 106] width 52 height 13
paste input "511000005"
type input "511000005"
click at [643, 65] on button "Apply" at bounding box center [642, 65] width 20 height 11
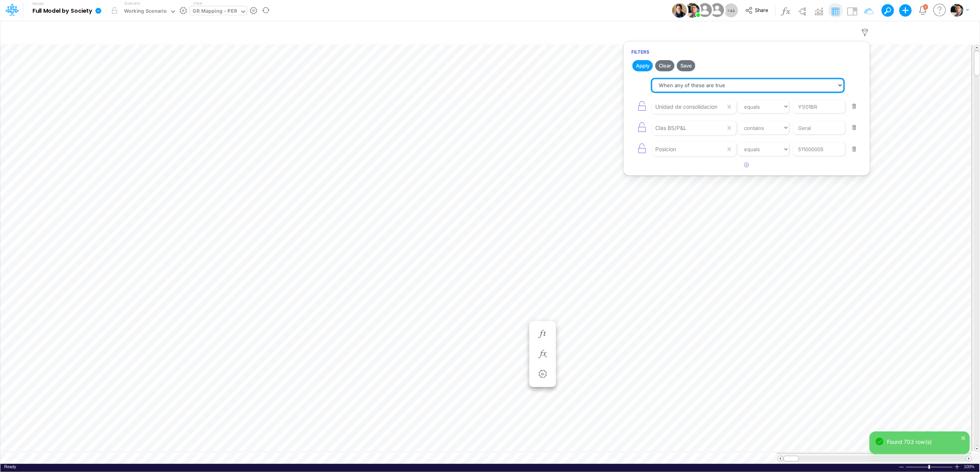
click at [689, 91] on select "When all of these are true When any of these are true" at bounding box center [747, 85] width 191 height 13
select select "tableSearchAND"
click at [644, 67] on button "Apply" at bounding box center [642, 65] width 20 height 11
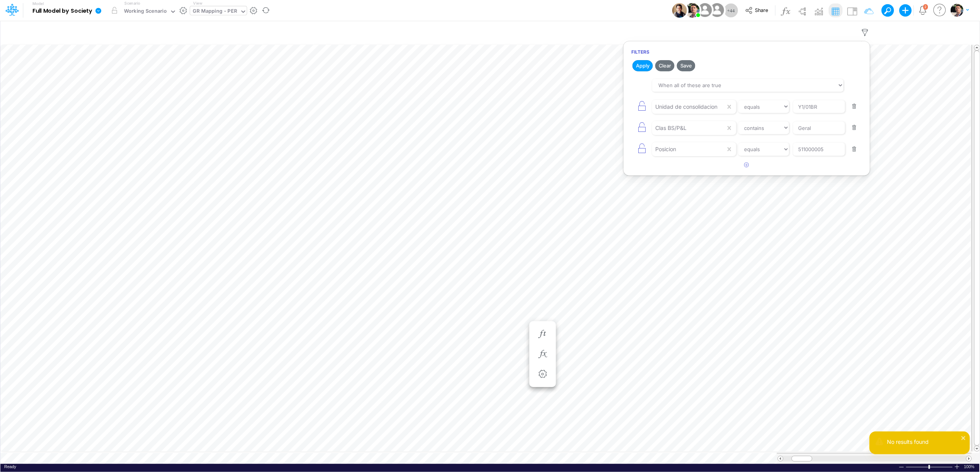
click at [853, 152] on button "button" at bounding box center [854, 149] width 15 height 10
click at [646, 67] on button "Apply" at bounding box center [642, 65] width 20 height 11
click at [853, 107] on button "button" at bounding box center [854, 107] width 15 height 10
select select "contains"
type input "Geral"
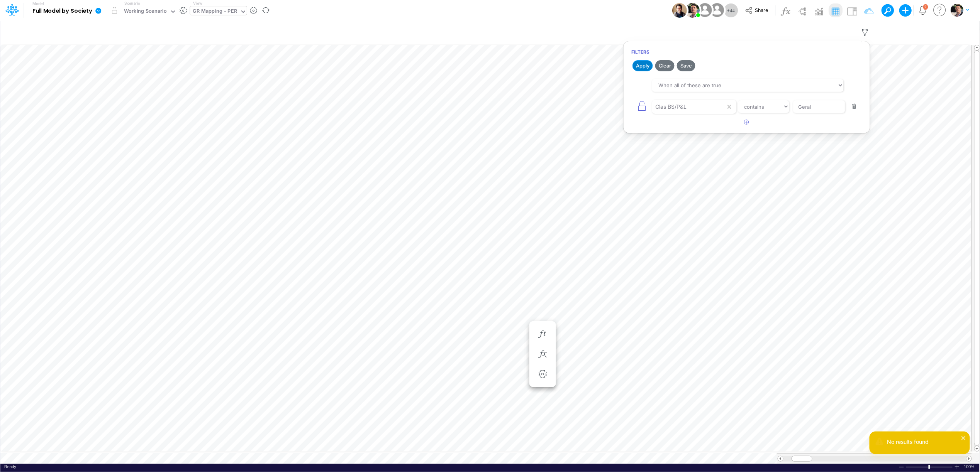
click at [647, 69] on button "Apply" at bounding box center [642, 65] width 20 height 11
click at [855, 109] on button "button" at bounding box center [854, 107] width 15 height 10
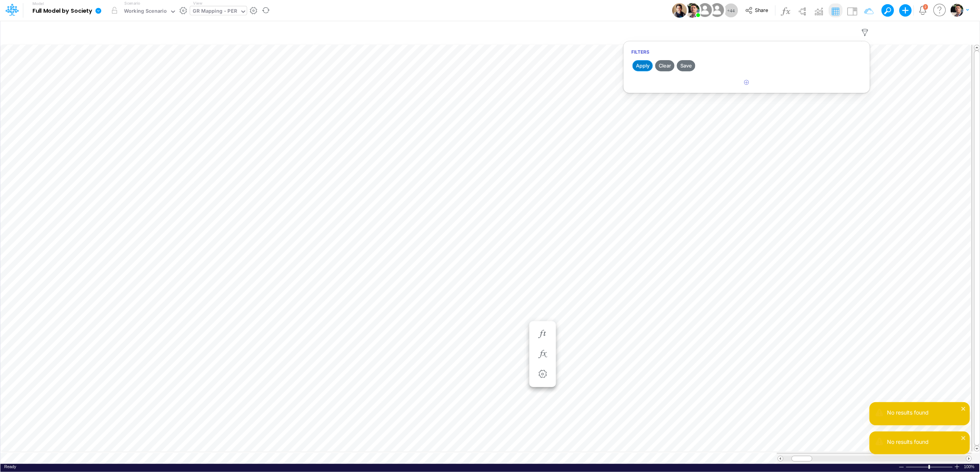
click at [647, 66] on button "Apply" at bounding box center [642, 65] width 20 height 11
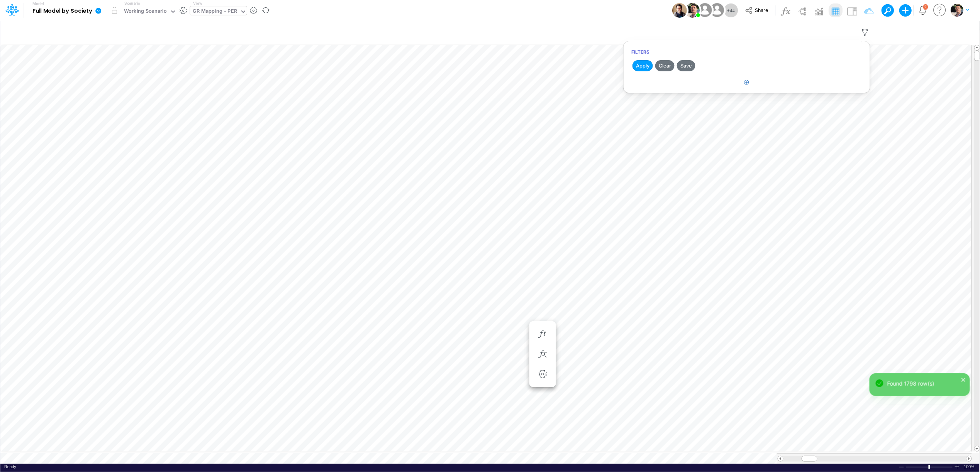
click at [747, 81] on icon "button" at bounding box center [746, 82] width 5 height 5
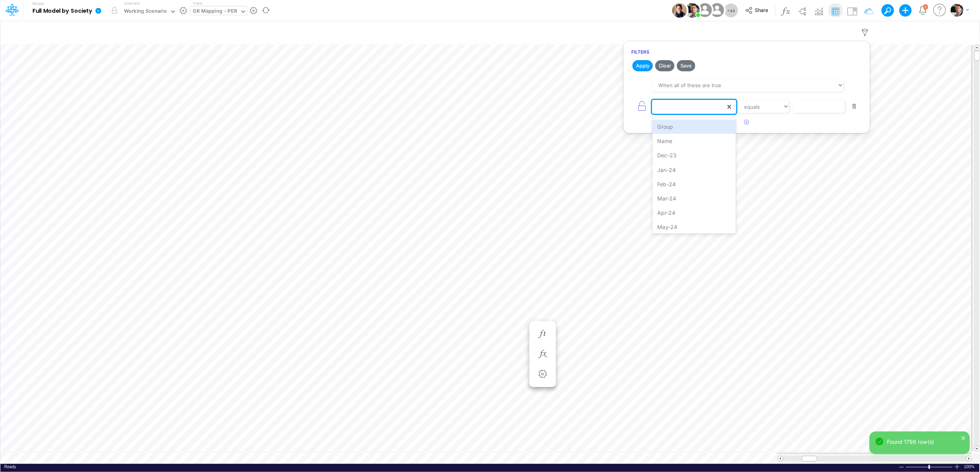
click at [685, 109] on div at bounding box center [688, 106] width 73 height 13
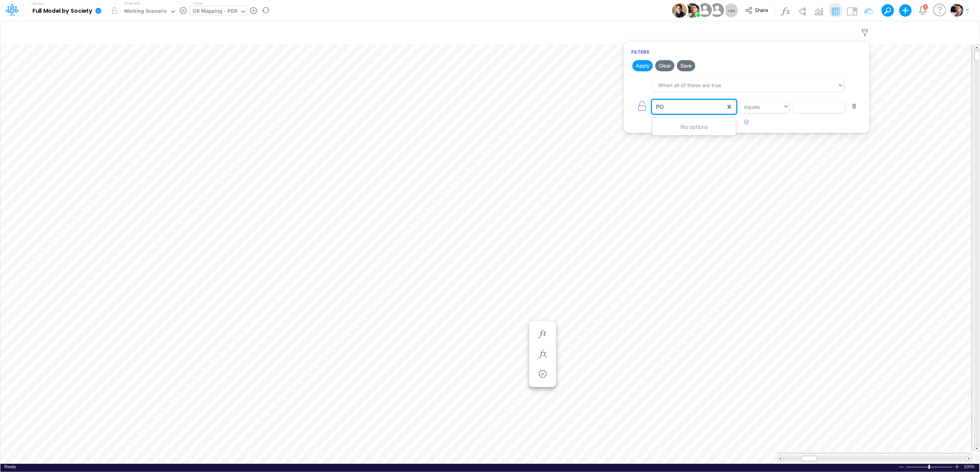
type input "P"
type input "PO"
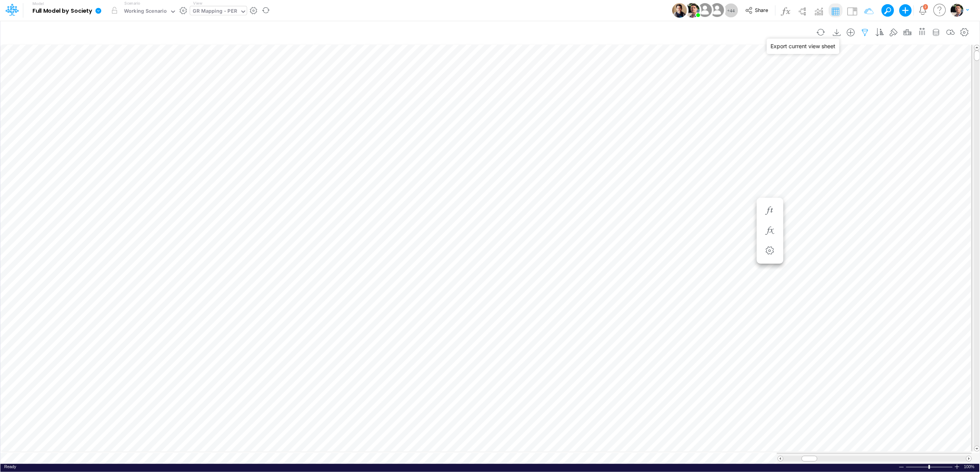
click at [865, 29] on icon "button" at bounding box center [865, 33] width 12 height 8
click at [745, 85] on button "button" at bounding box center [746, 82] width 15 height 13
click at [674, 113] on div at bounding box center [688, 106] width 73 height 13
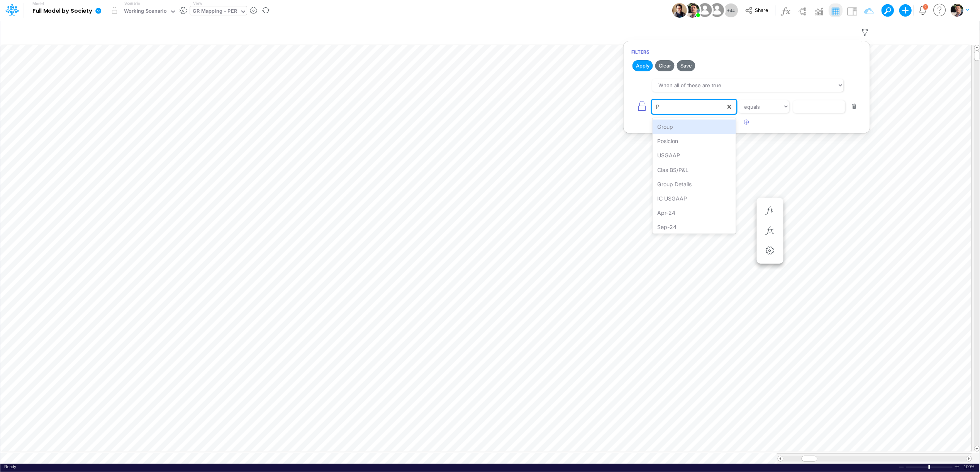
type input "PO"
click at [682, 129] on div "Posicion" at bounding box center [693, 127] width 83 height 14
click at [809, 107] on input "text" at bounding box center [819, 106] width 52 height 13
paste input "511000005"
type input "511000005"
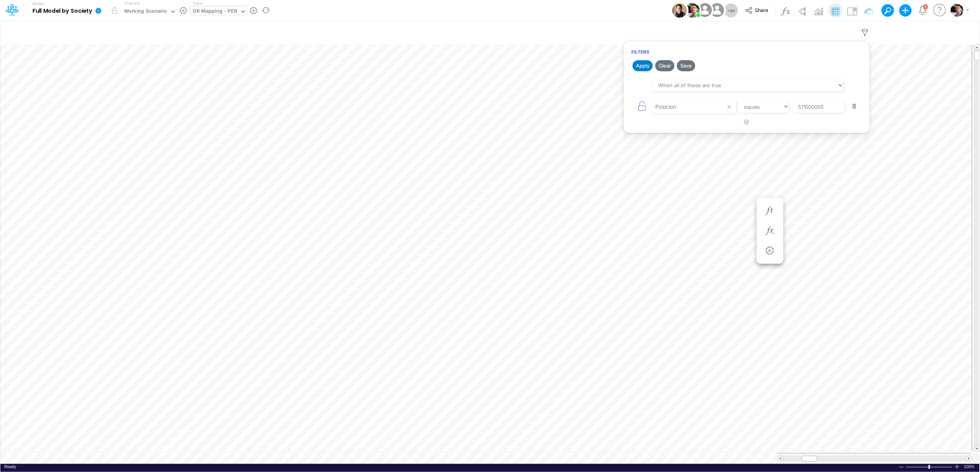
click at [647, 67] on button "Apply" at bounding box center [642, 65] width 20 height 11
type input "DC by Vertical"
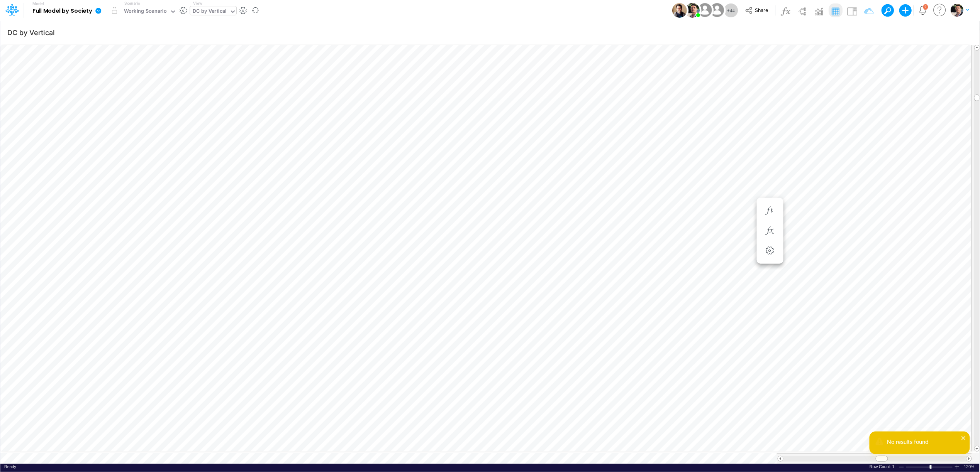
scroll to position [0, 0]
click at [872, 34] on button "button" at bounding box center [879, 32] width 14 height 15
click at [955, 464] on div at bounding box center [957, 467] width 6 height 6
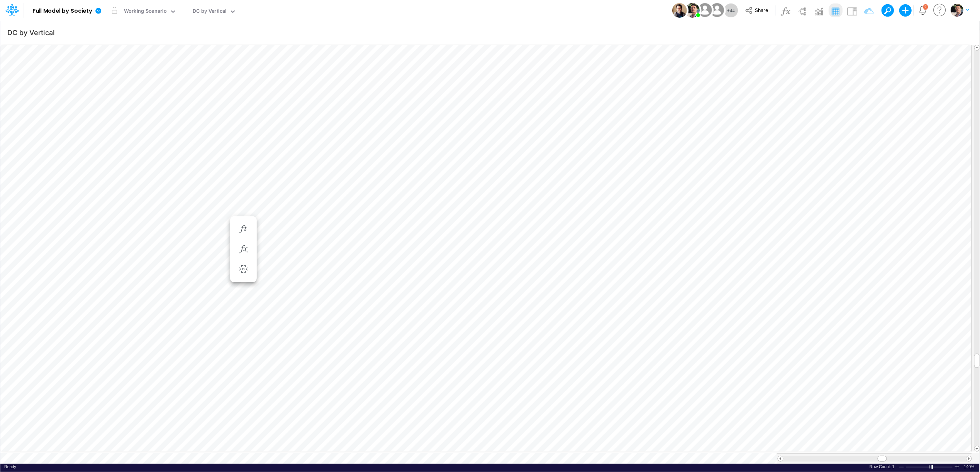
scroll to position [0, 0]
type input "DC by Vertical"
click at [210, 12] on div "DC by Vertical" at bounding box center [210, 11] width 34 height 9
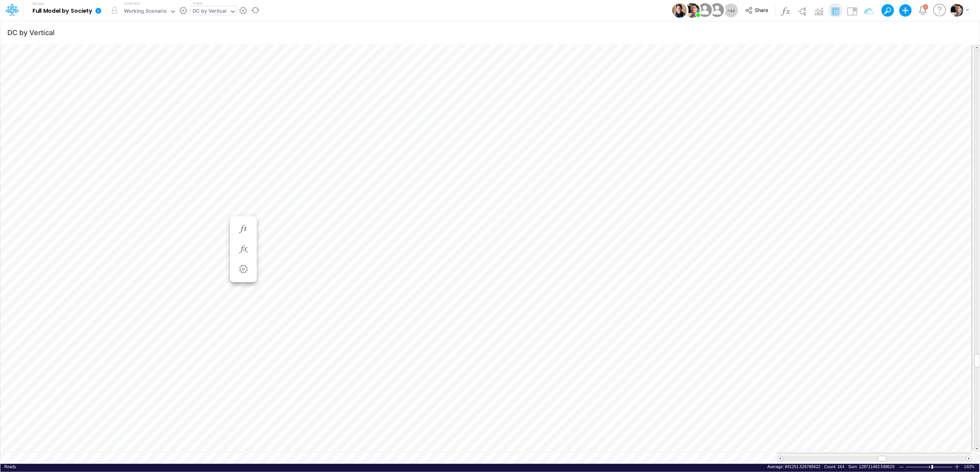
type input "n"
click at [202, 13] on div "DC by Vertical n" at bounding box center [209, 12] width 39 height 12
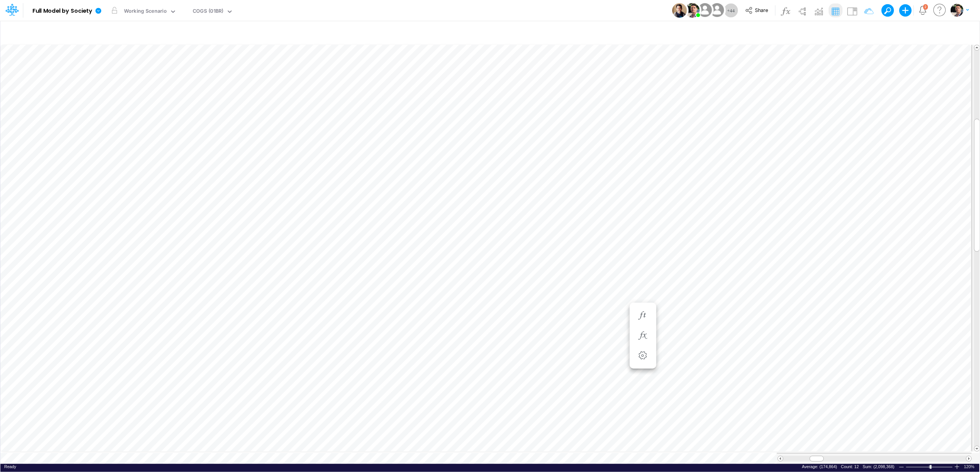
scroll to position [0, 0]
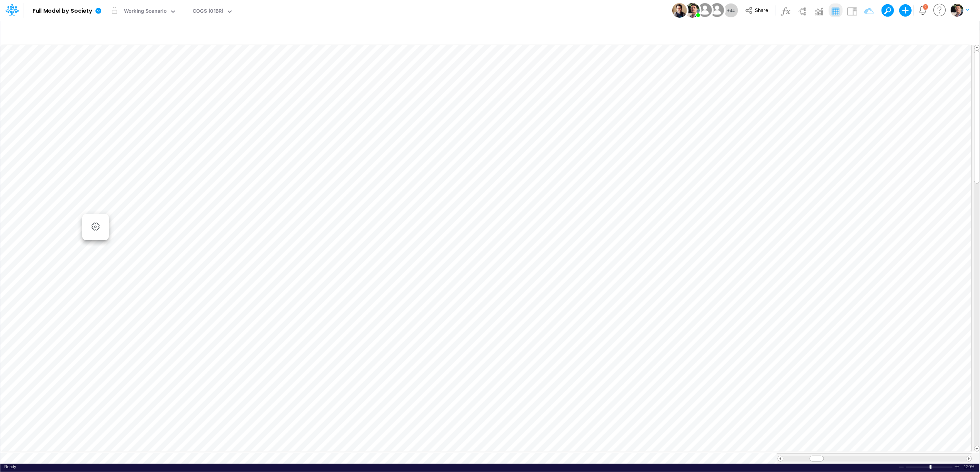
scroll to position [0, 0]
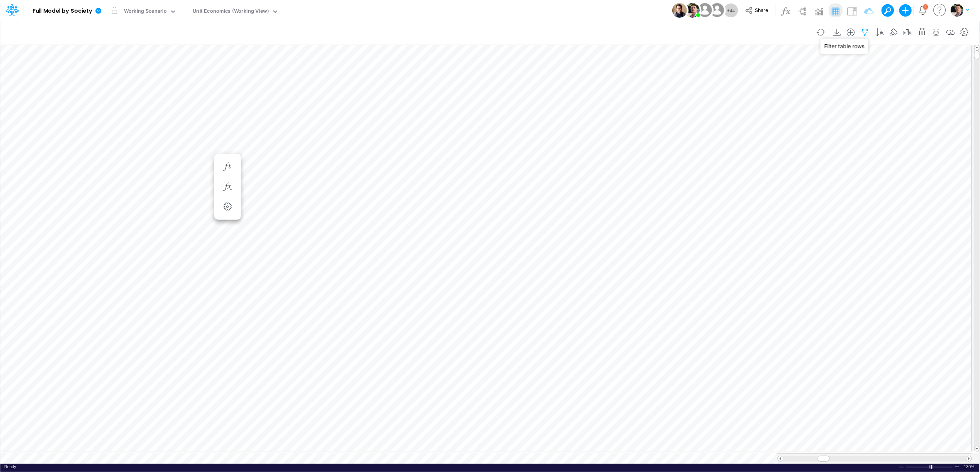
click at [865, 31] on icon "button" at bounding box center [865, 33] width 12 height 8
select select "tableSearchOR"
select select "contains"
click at [853, 131] on button "button" at bounding box center [854, 128] width 15 height 10
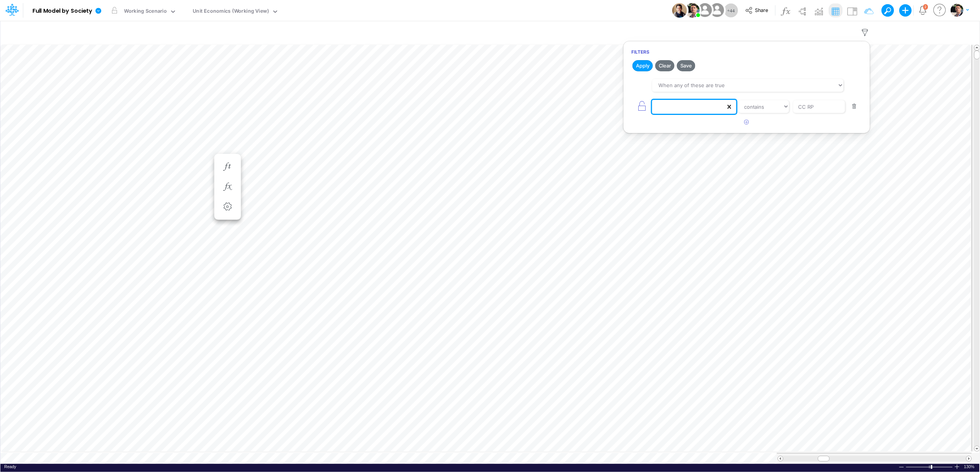
click at [730, 111] on icon at bounding box center [729, 107] width 8 height 8
click at [732, 105] on icon at bounding box center [729, 107] width 8 height 8
click at [854, 108] on button "button" at bounding box center [854, 107] width 15 height 10
click at [749, 84] on button "button" at bounding box center [746, 82] width 15 height 13
select select "tableSearchOR"
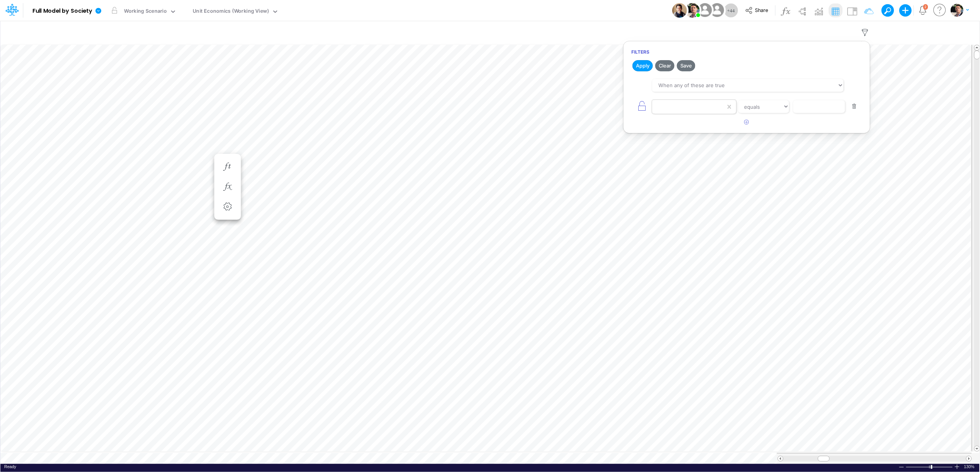
click at [694, 106] on div at bounding box center [688, 106] width 73 height 13
click at [689, 140] on div "Name" at bounding box center [693, 141] width 83 height 14
click at [808, 108] on input "text" at bounding box center [819, 106] width 52 height 13
click at [760, 110] on select "equals not equal starts with ends with contains" at bounding box center [764, 106] width 52 height 13
click at [761, 106] on select "equals not equal starts with ends with contains" at bounding box center [764, 106] width 52 height 13
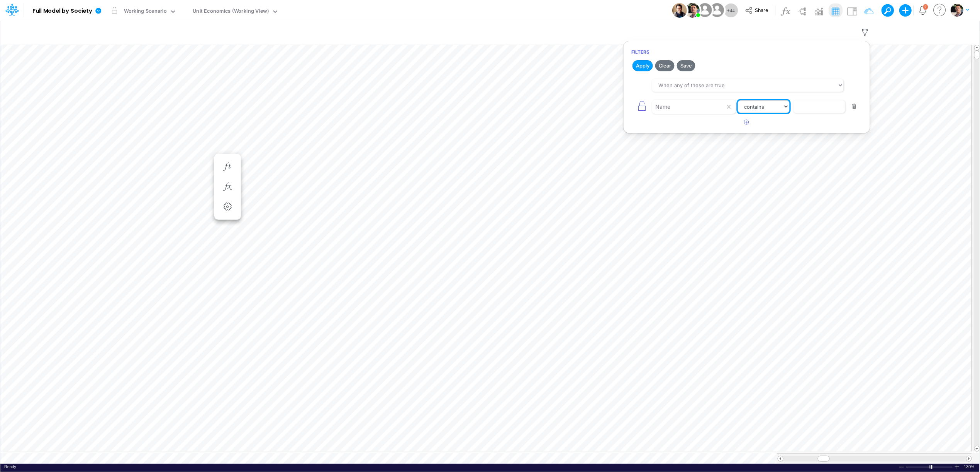
select select "equals"
click at [813, 110] on input "text" at bounding box center [819, 106] width 52 height 13
paste input "Fees from Clients %"
type input "Fees from Clients %"
click at [640, 67] on button "Apply" at bounding box center [642, 65] width 20 height 11
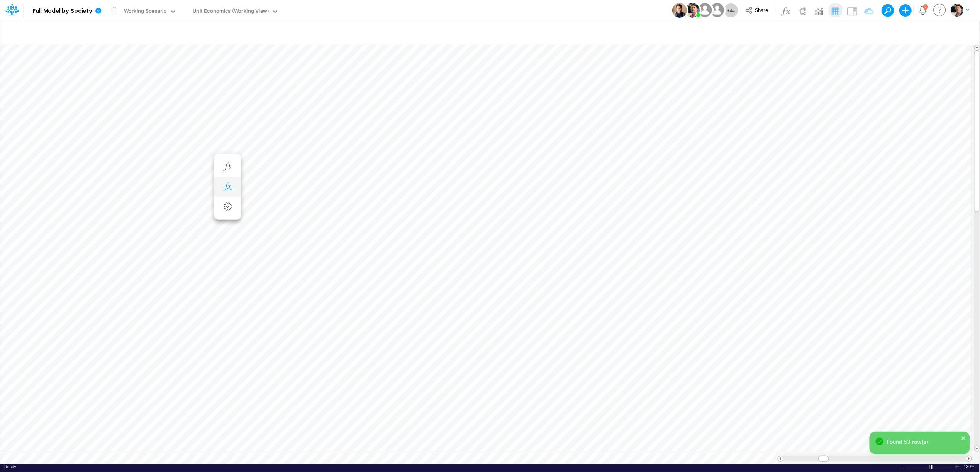
scroll to position [0, 0]
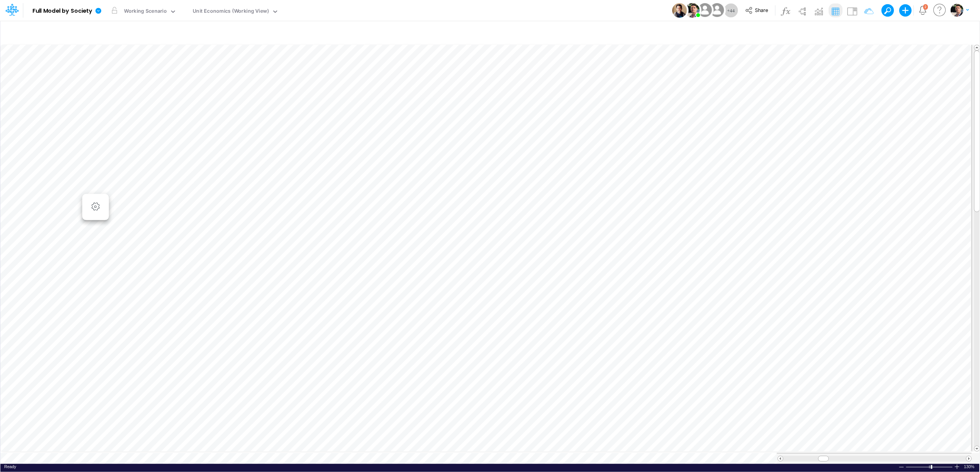
scroll to position [0, 0]
